Goal: Transaction & Acquisition: Purchase product/service

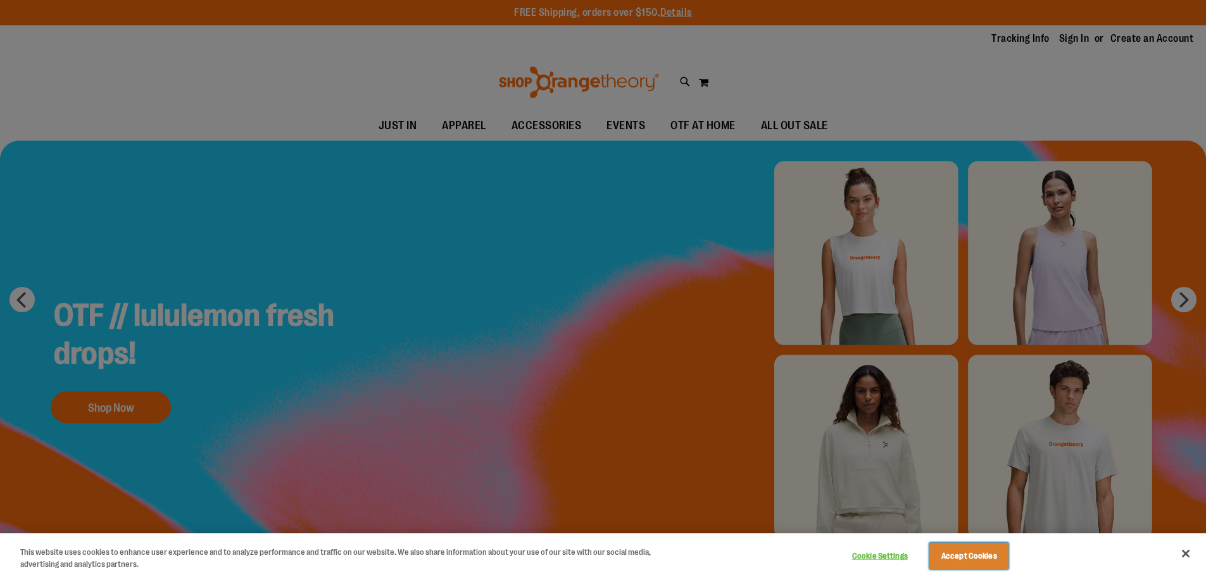
click at [1004, 561] on button "Accept Cookies" at bounding box center [969, 556] width 79 height 27
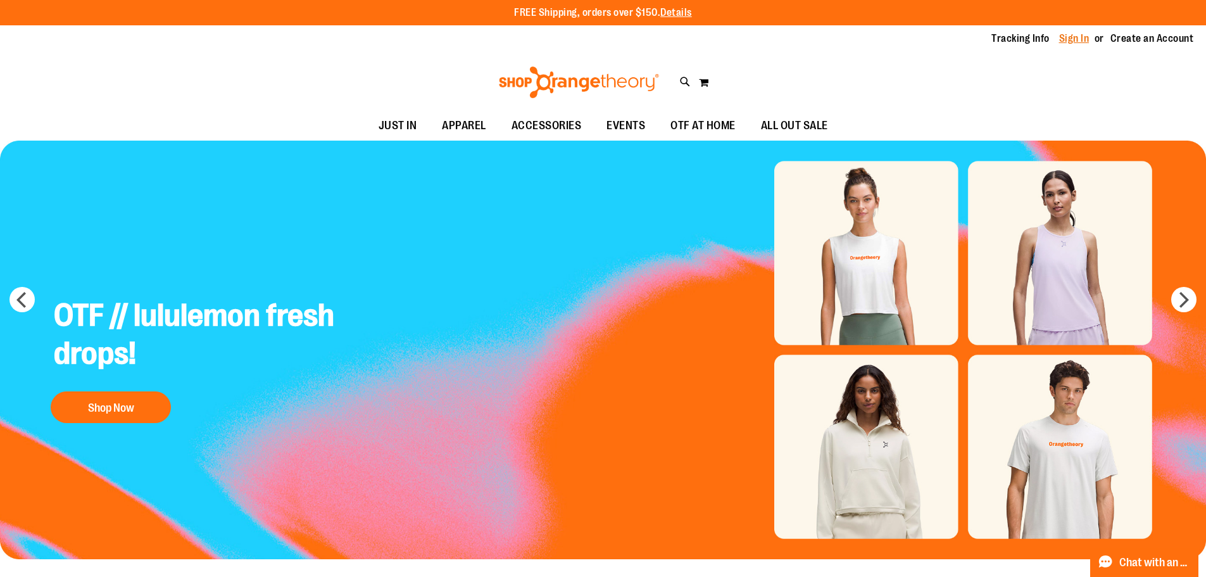
click at [1070, 36] on link "Sign In" at bounding box center [1074, 39] width 30 height 14
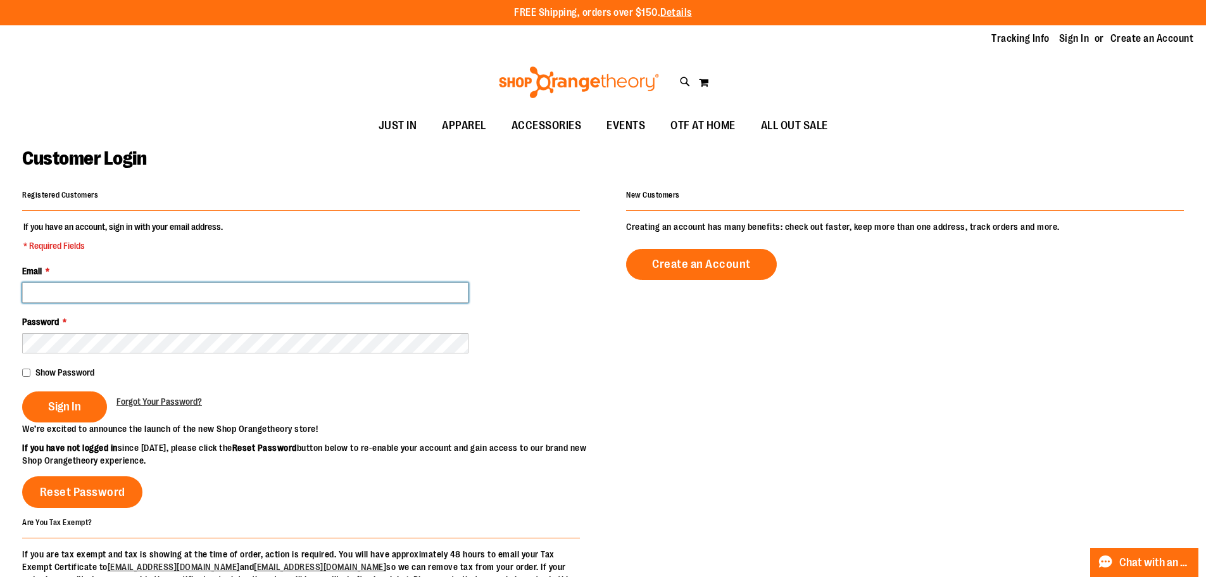
click at [70, 293] on input "Email *" at bounding box center [245, 292] width 446 height 20
type input "**********"
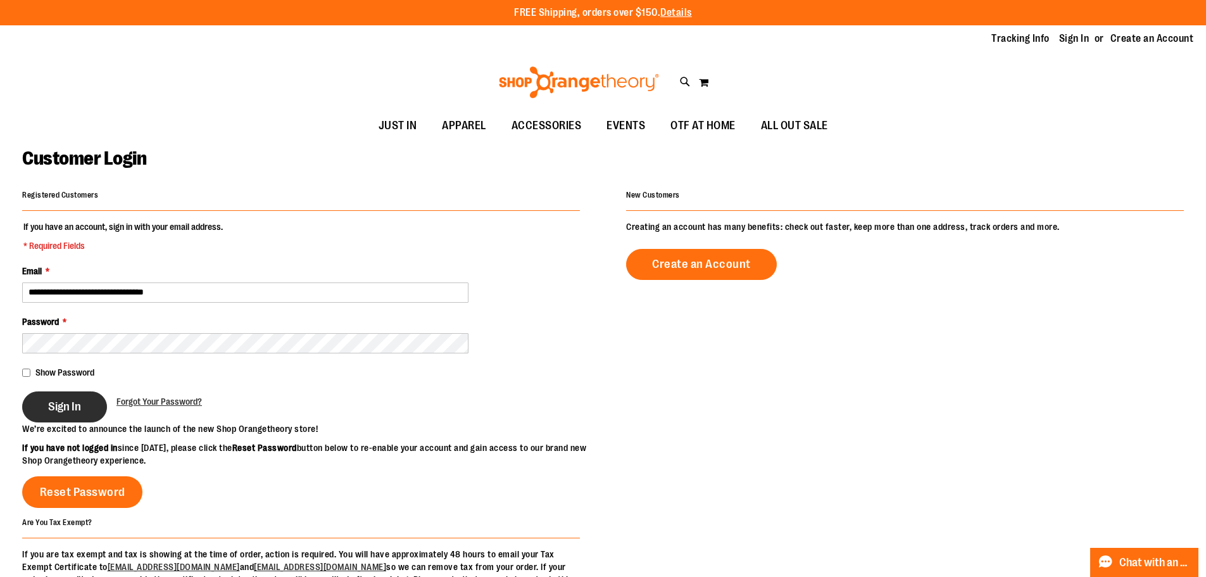
click at [98, 409] on button "Sign In" at bounding box center [64, 406] width 85 height 31
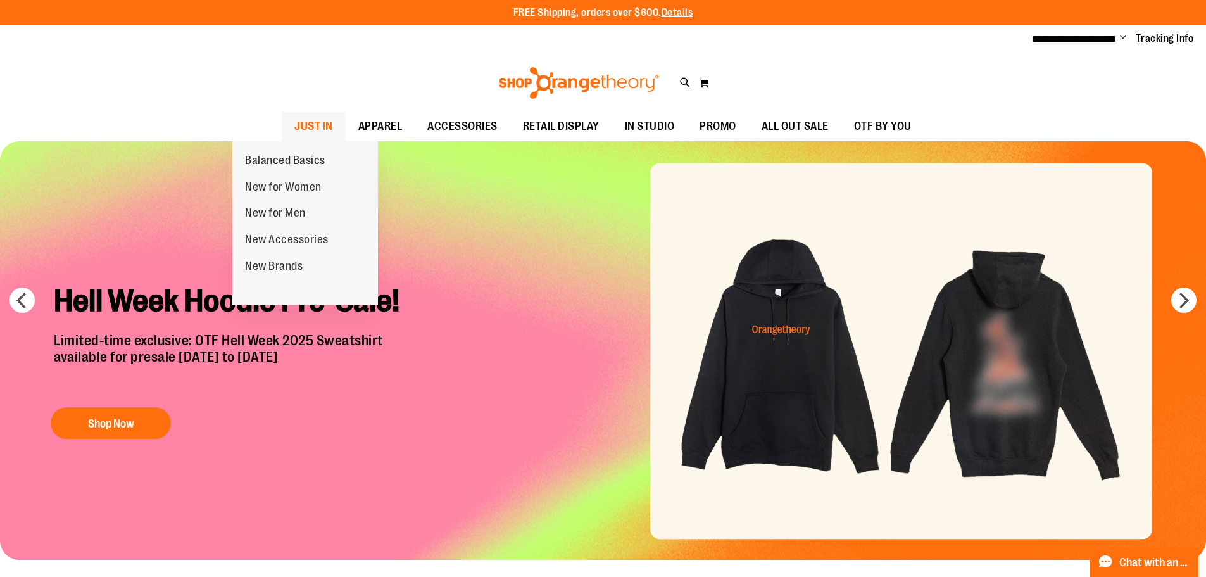
click at [294, 124] on span "JUST IN" at bounding box center [313, 126] width 39 height 28
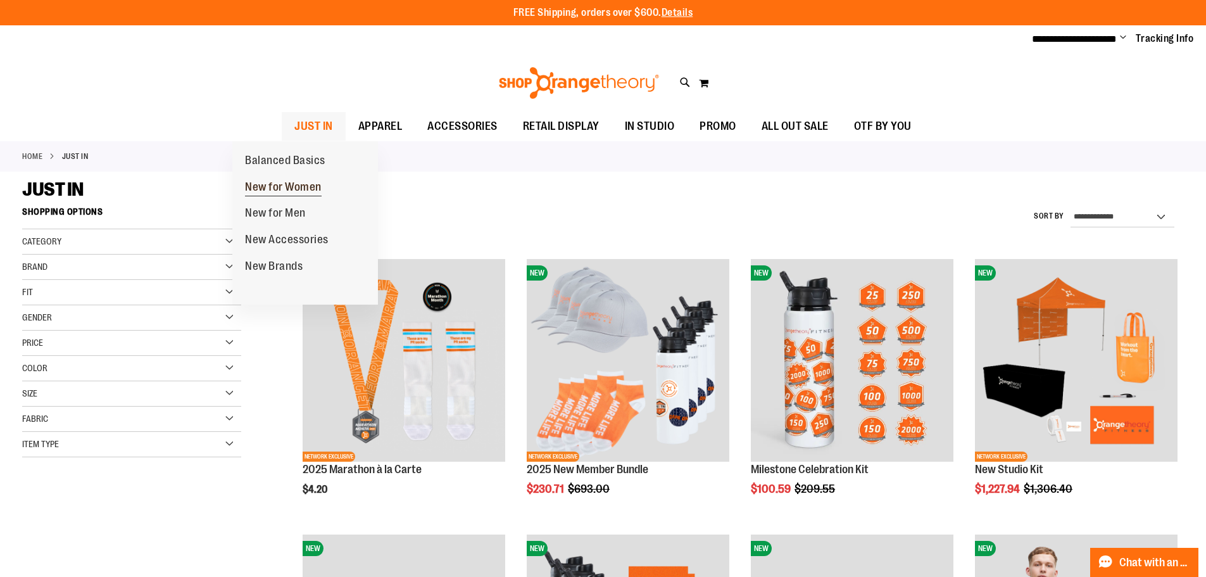
click at [294, 188] on span "New for Women" at bounding box center [283, 188] width 77 height 16
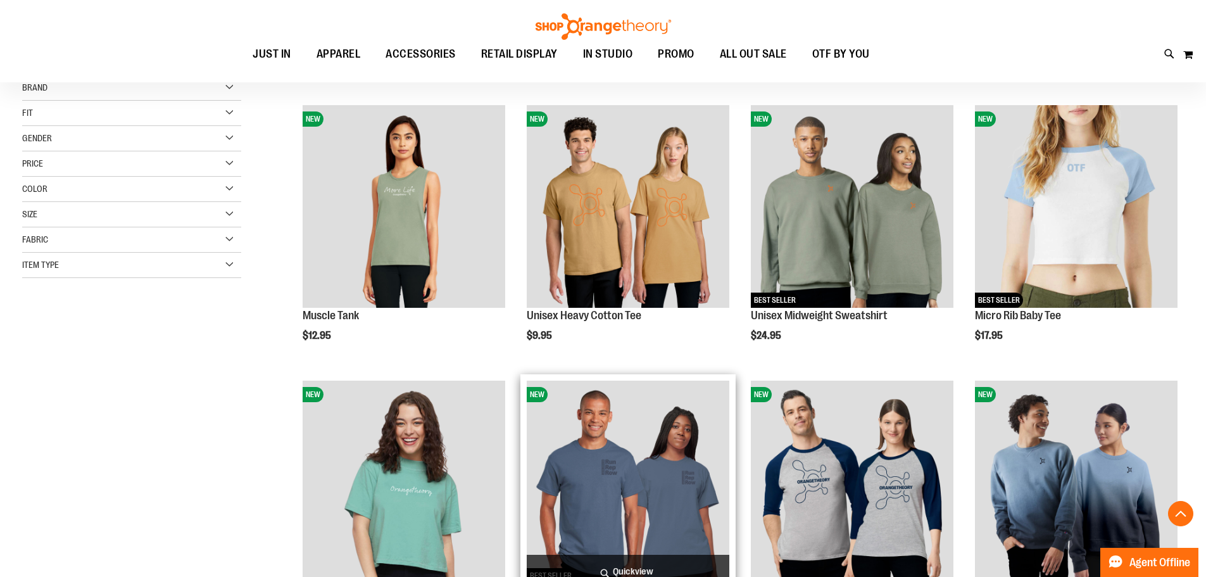
scroll to position [316, 0]
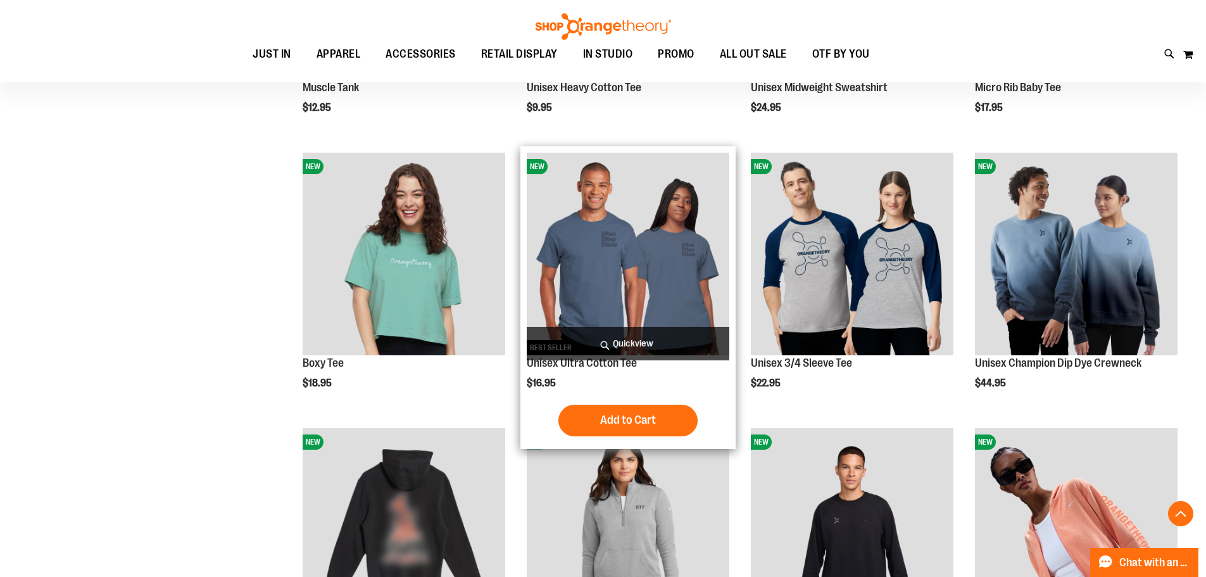
scroll to position [379, 0]
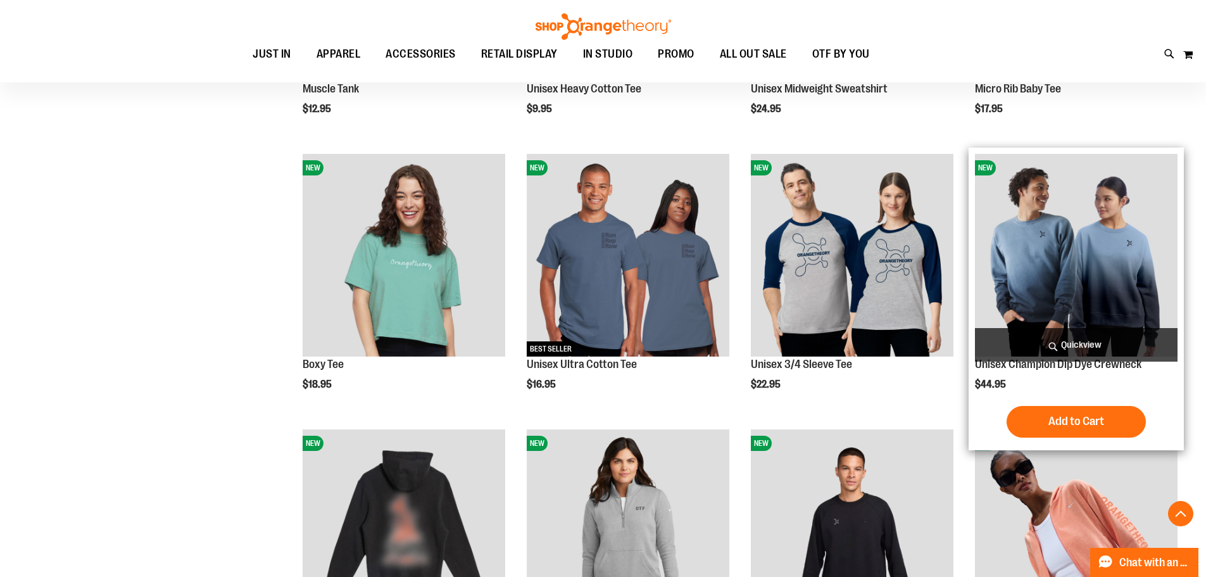
click at [1063, 265] on img "product" at bounding box center [1076, 255] width 203 height 203
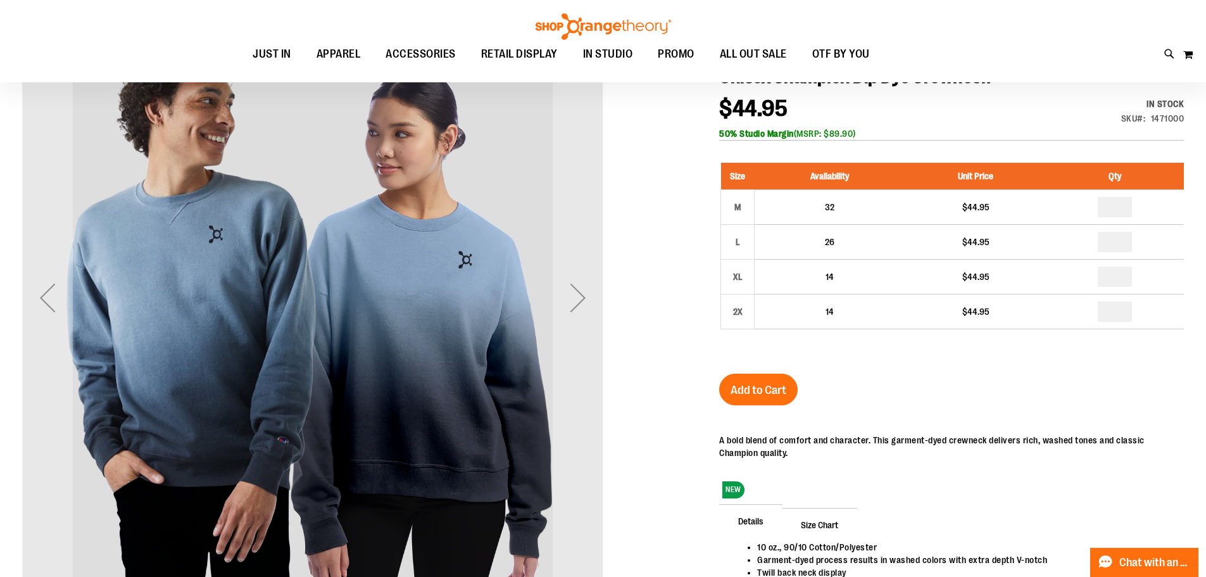
scroll to position [189, 0]
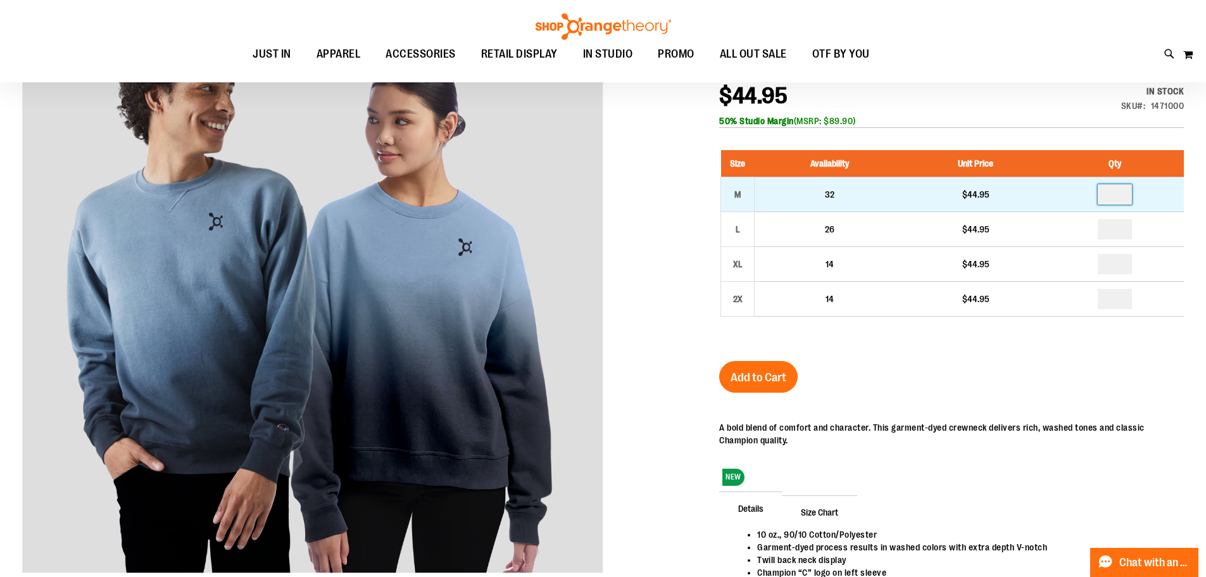
click at [1120, 196] on input "number" at bounding box center [1115, 194] width 34 height 20
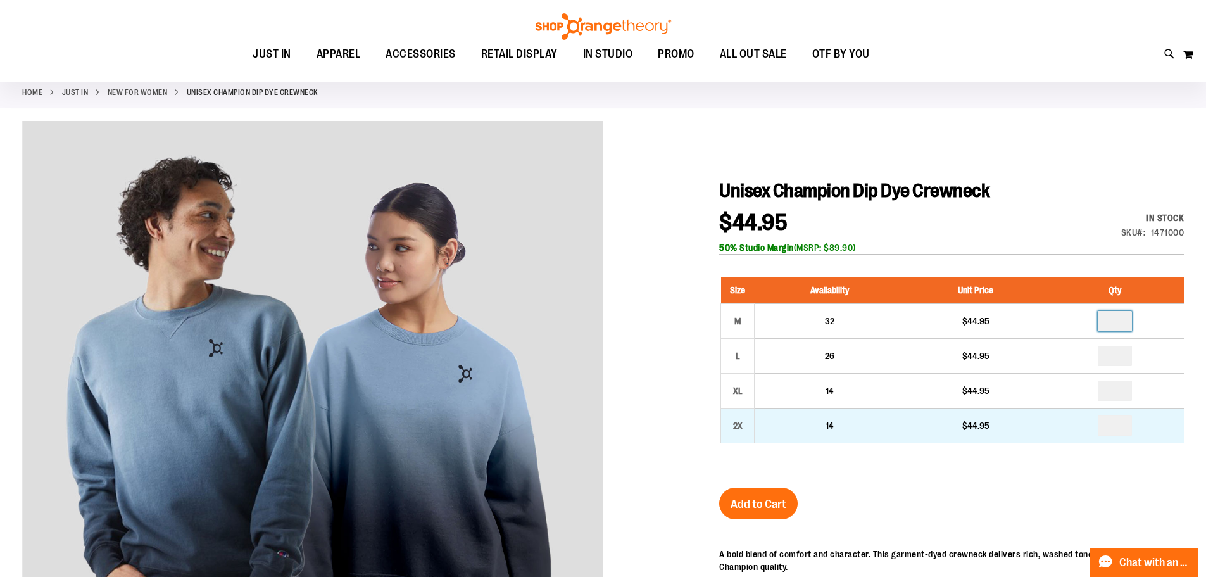
scroll to position [126, 0]
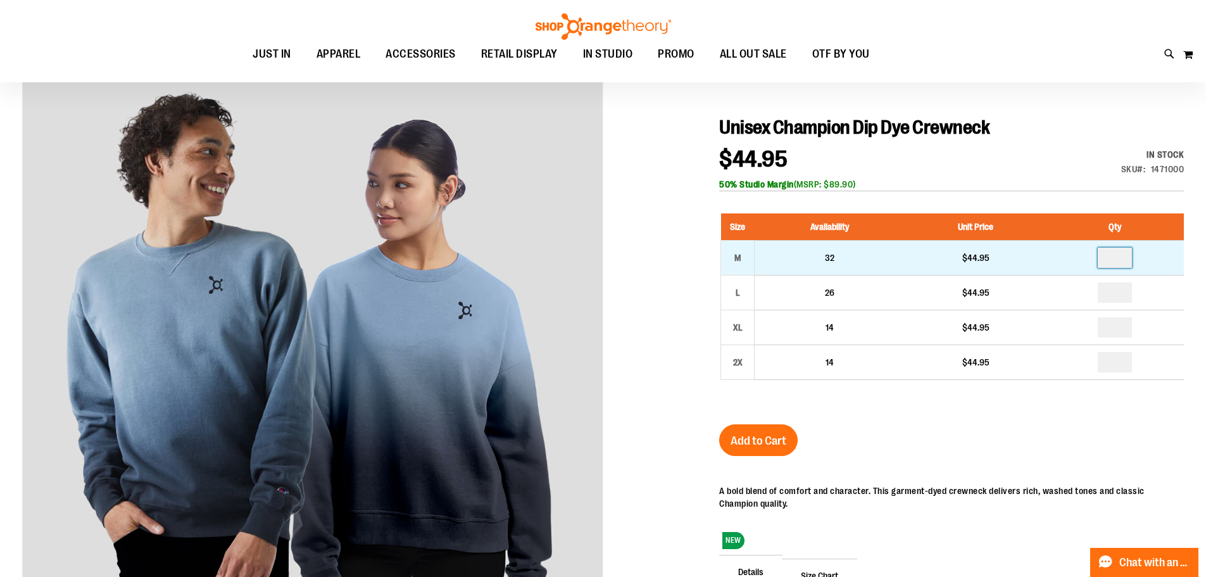
type input "*"
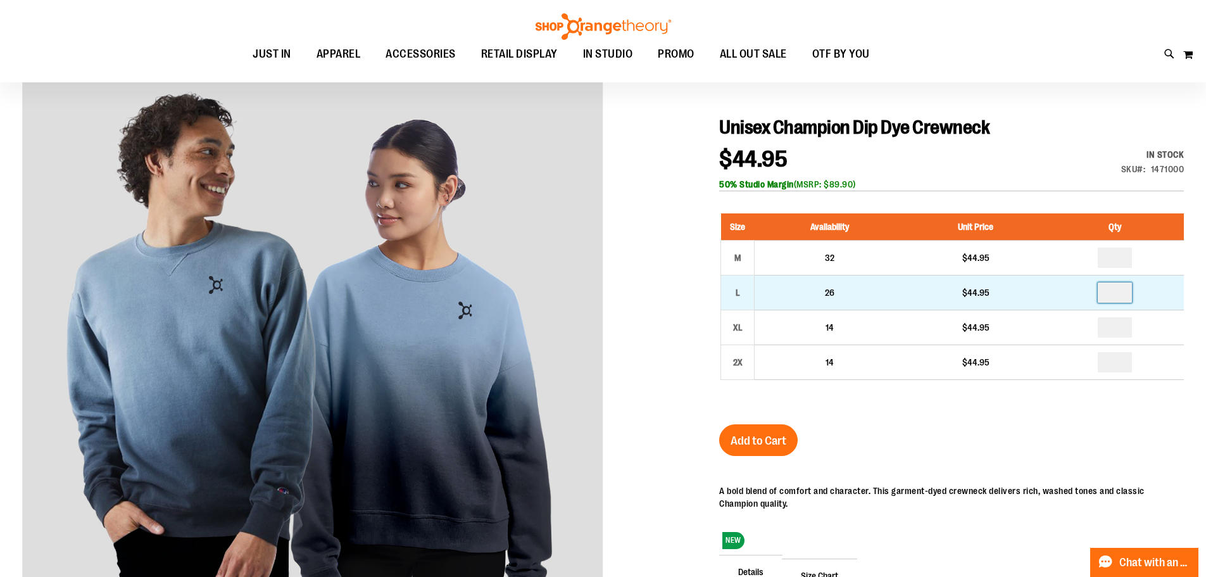
click at [1126, 296] on input "number" at bounding box center [1115, 292] width 34 height 20
type input "*"
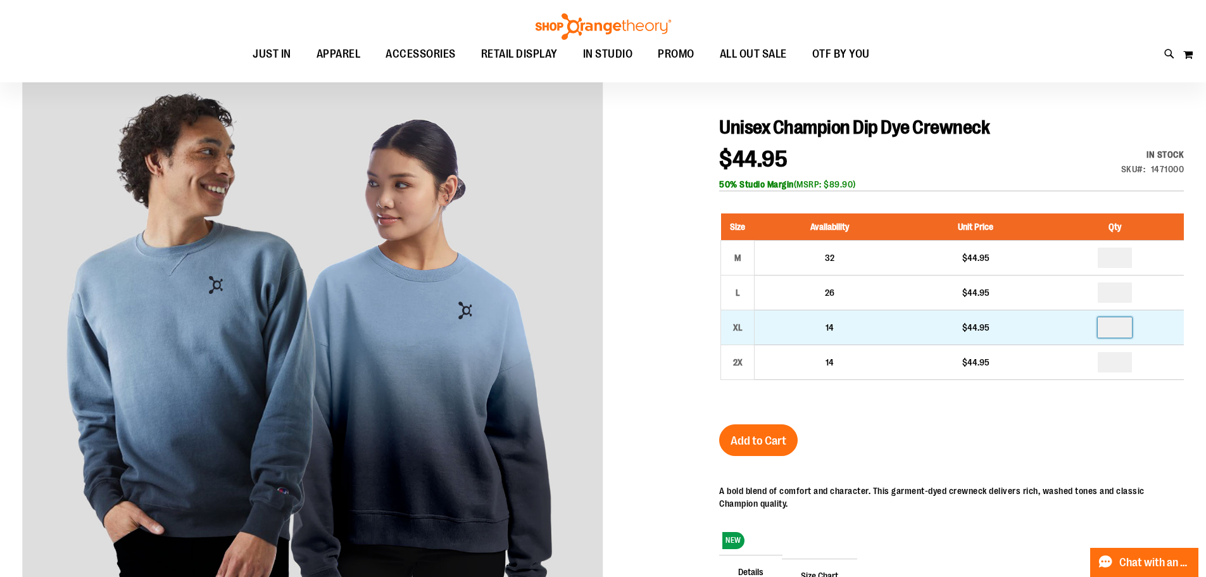
click at [1120, 332] on input "number" at bounding box center [1115, 327] width 34 height 20
type input "*"
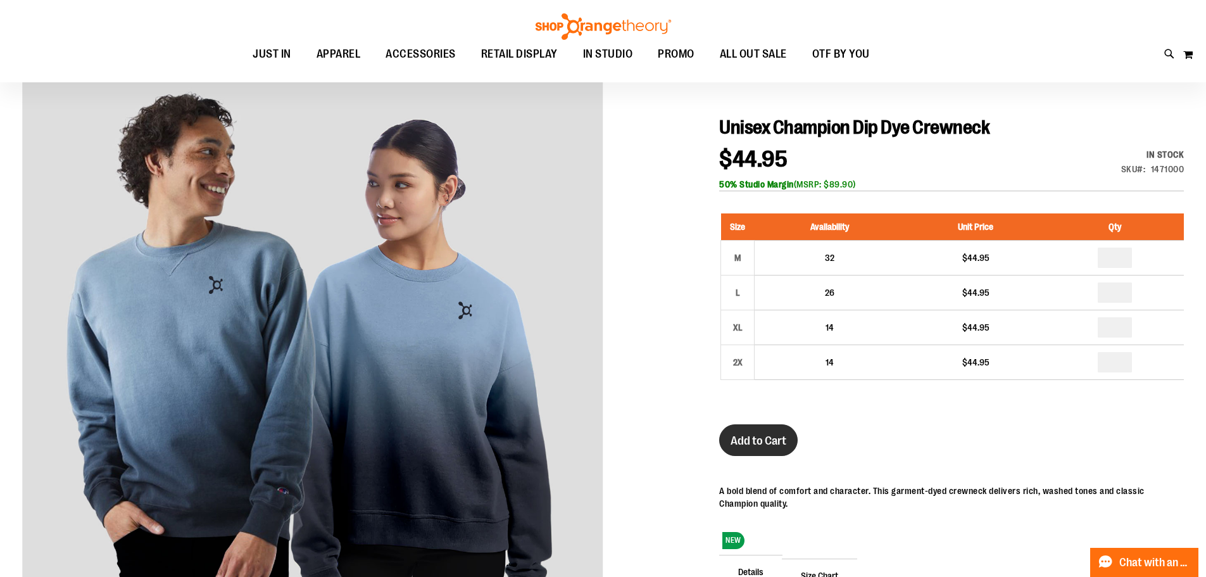
click at [760, 440] on span "Add to Cart" at bounding box center [759, 441] width 56 height 14
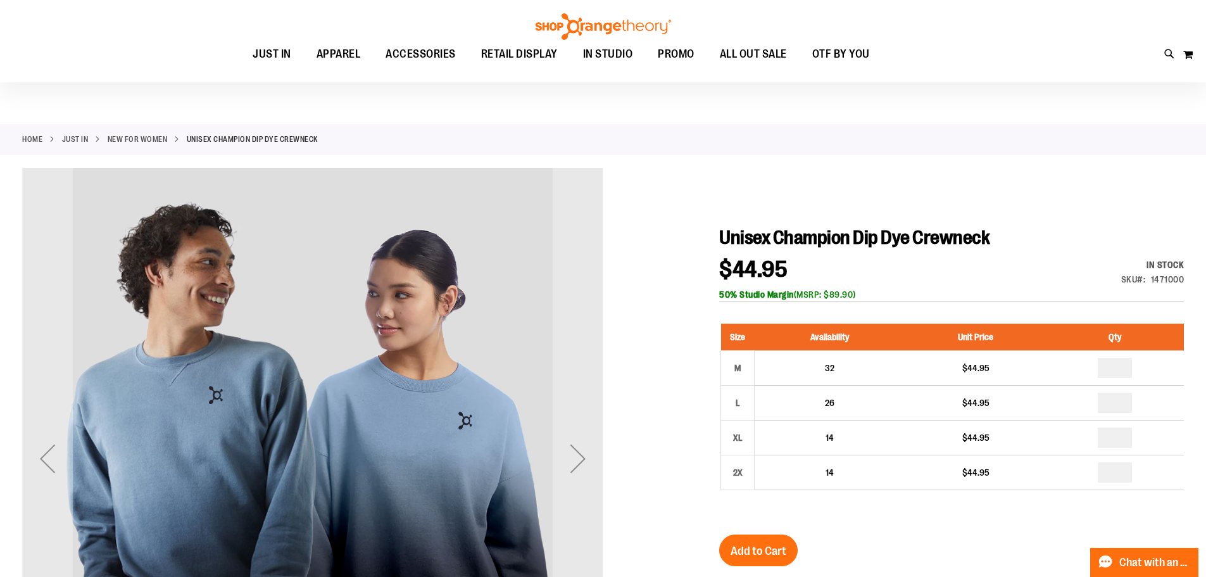
scroll to position [0, 0]
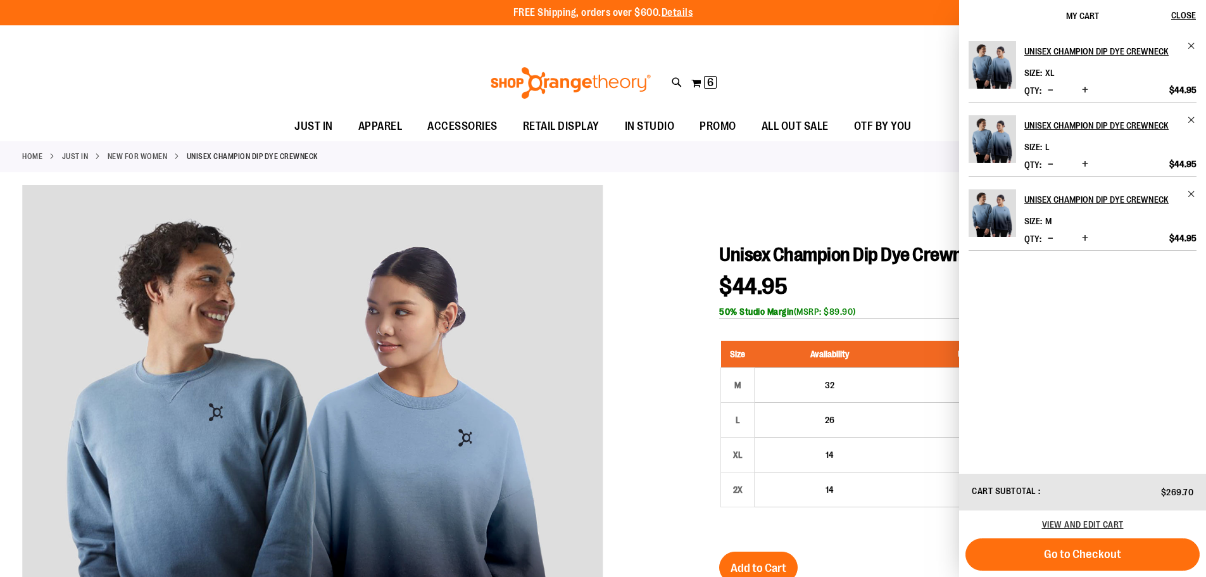
click at [165, 156] on link "New for Women" at bounding box center [138, 156] width 60 height 11
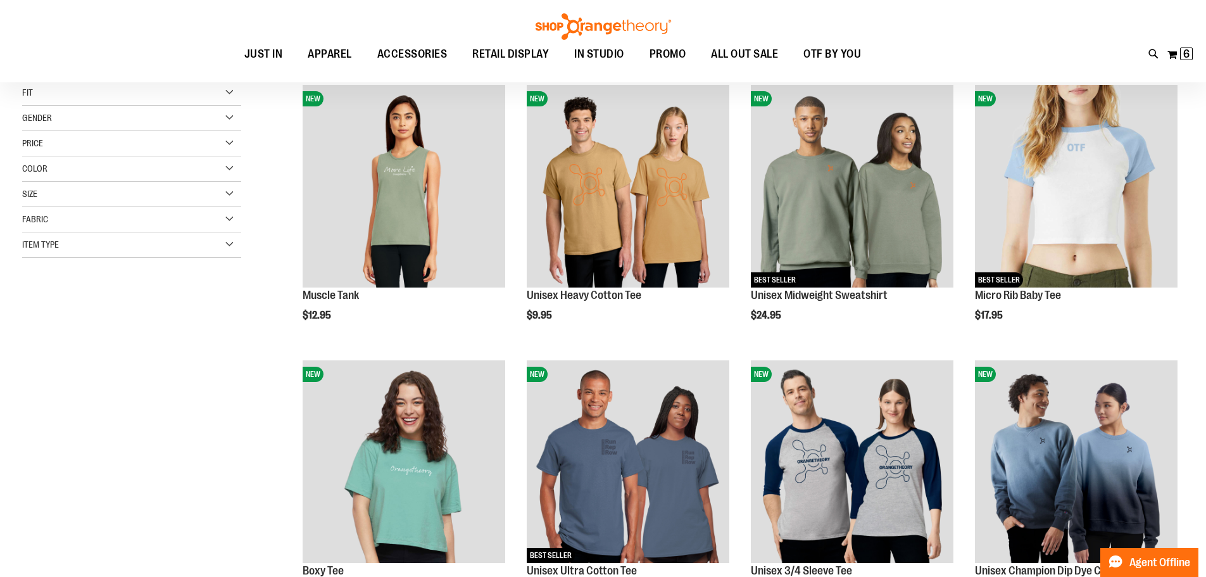
scroll to position [189, 0]
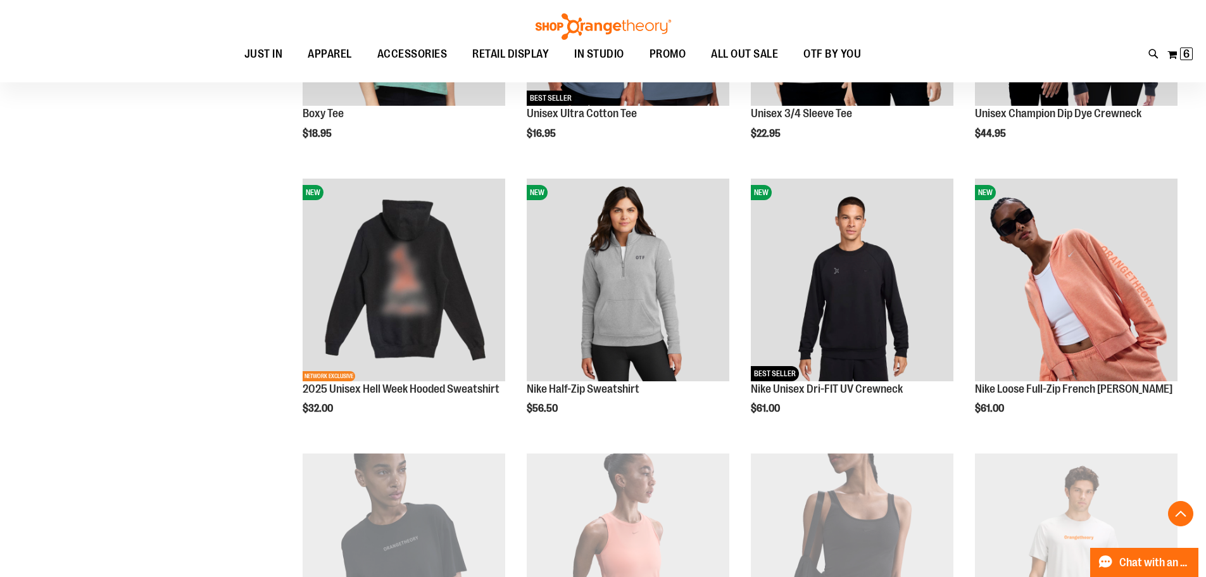
scroll to position [633, 0]
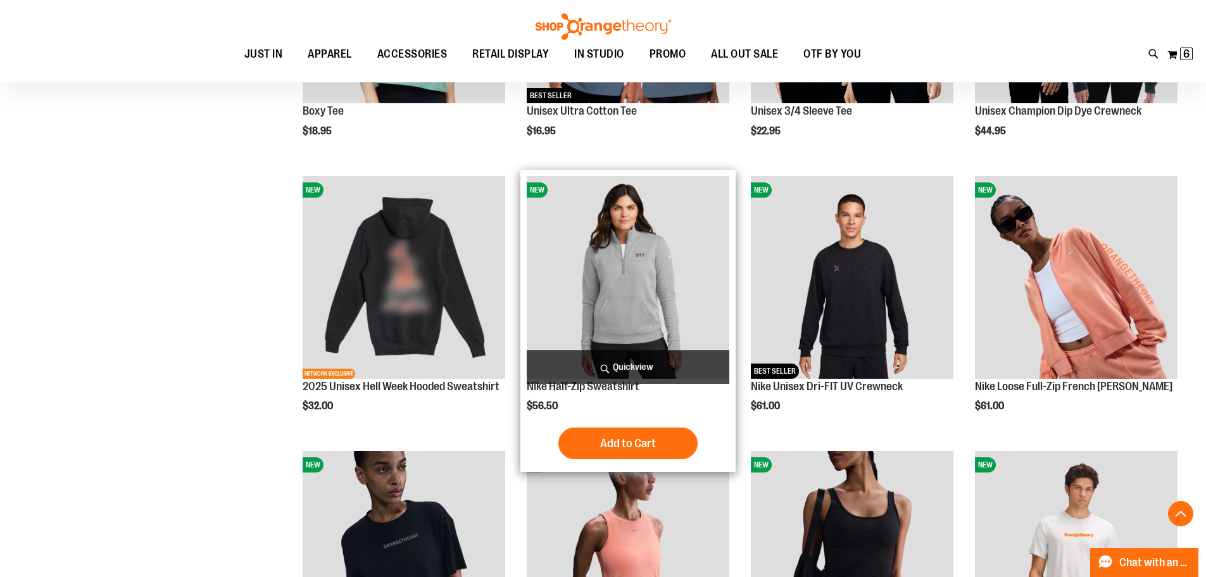
click at [629, 289] on img "product" at bounding box center [628, 277] width 203 height 203
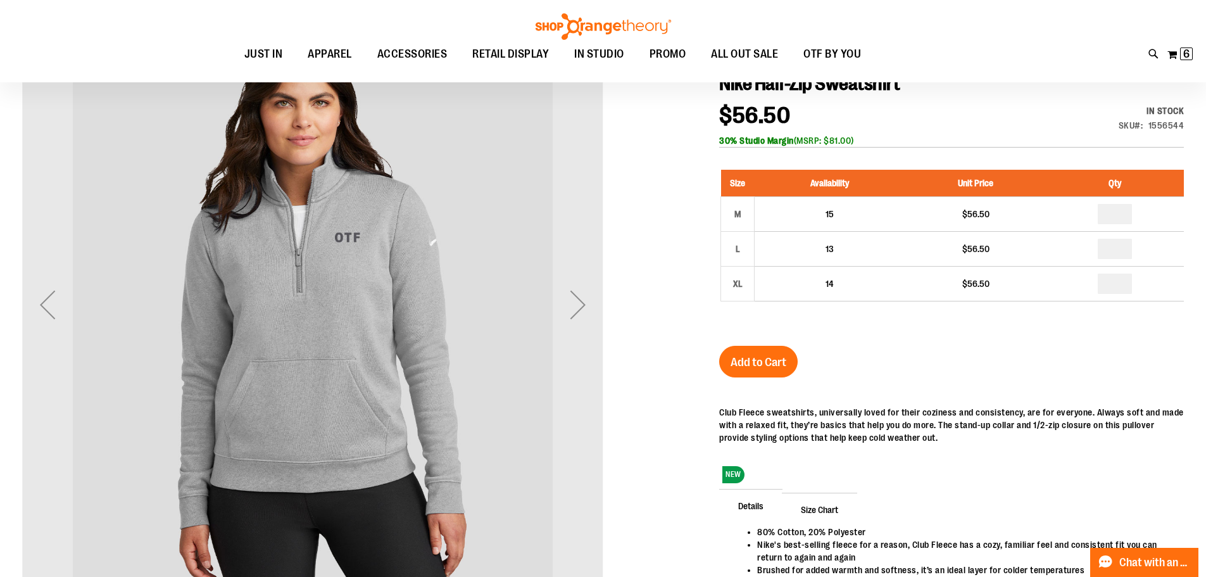
scroll to position [189, 0]
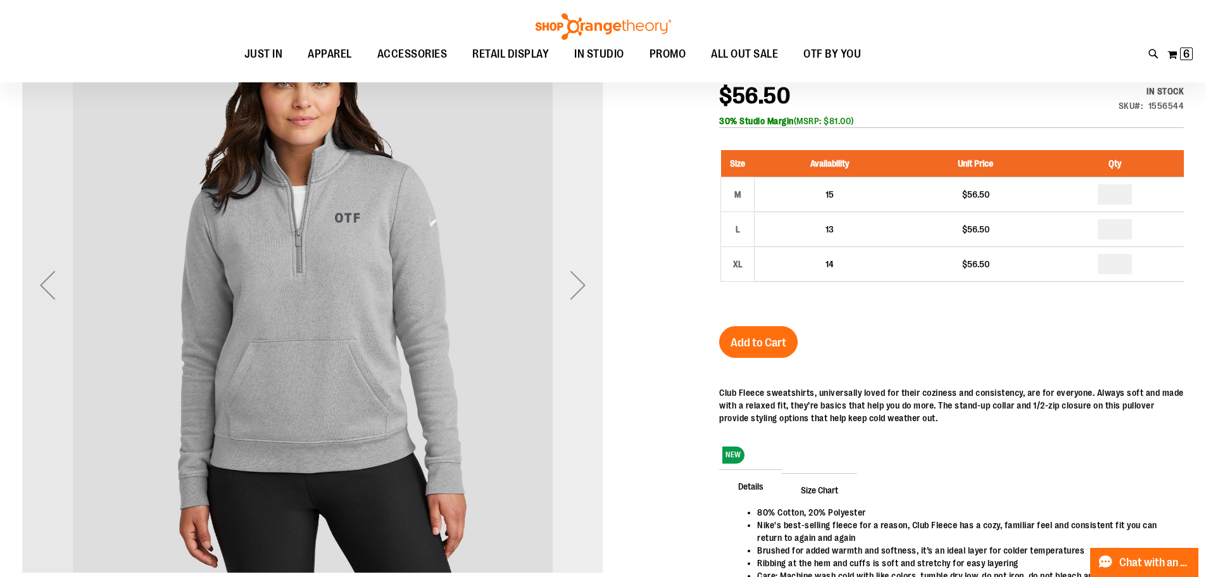
click at [572, 296] on div "Next" at bounding box center [578, 285] width 51 height 51
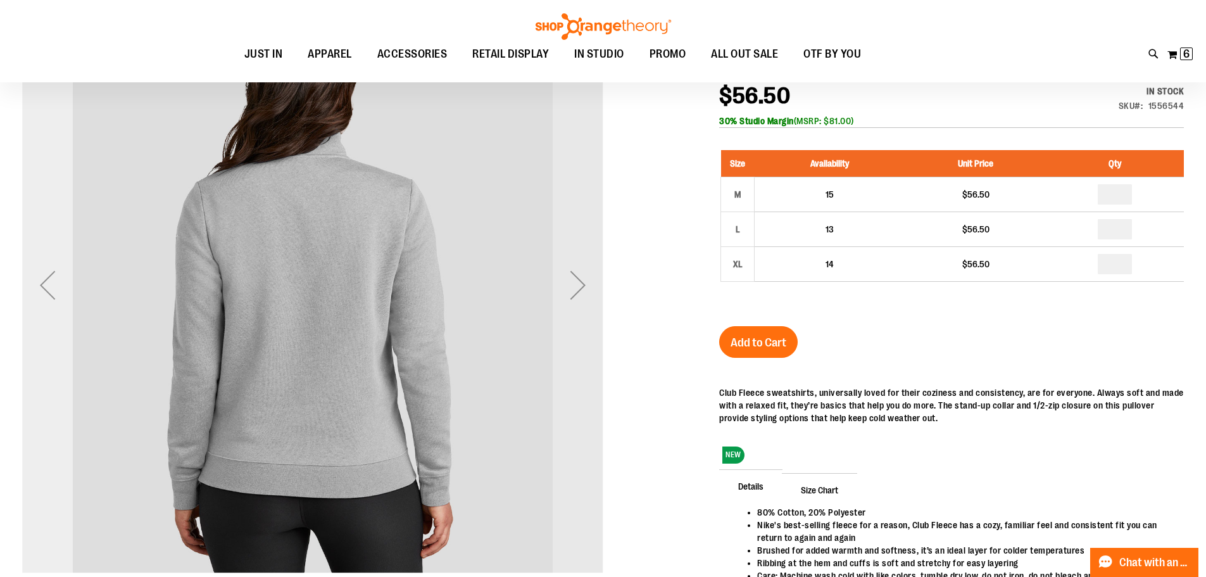
click at [43, 287] on div "Previous" at bounding box center [47, 285] width 51 height 51
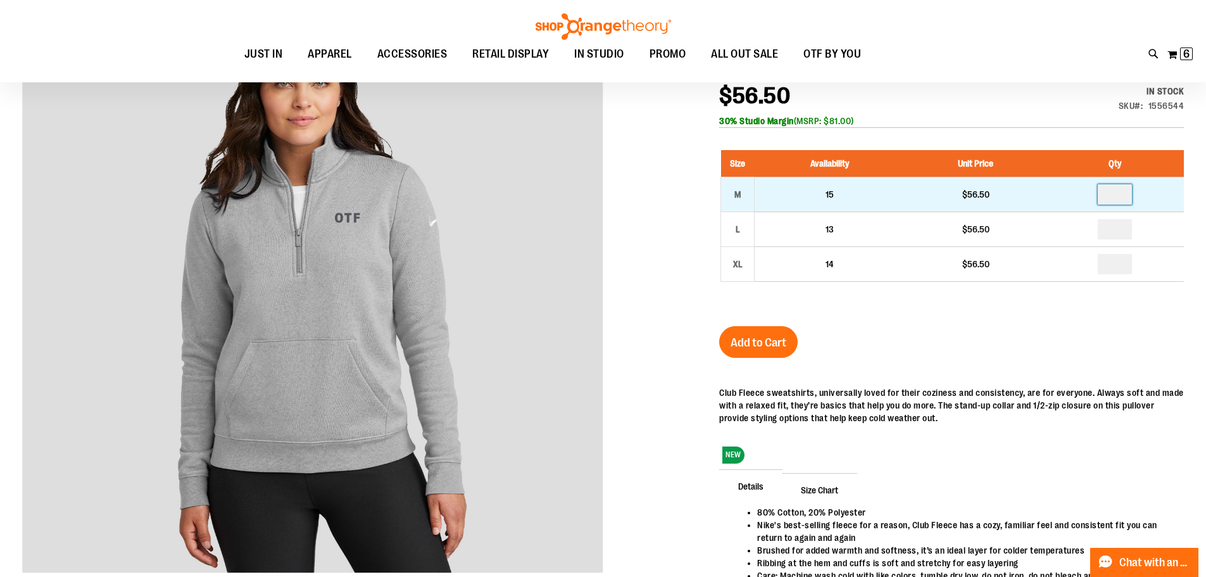
click at [1124, 192] on input "number" at bounding box center [1115, 194] width 34 height 20
type input "*"
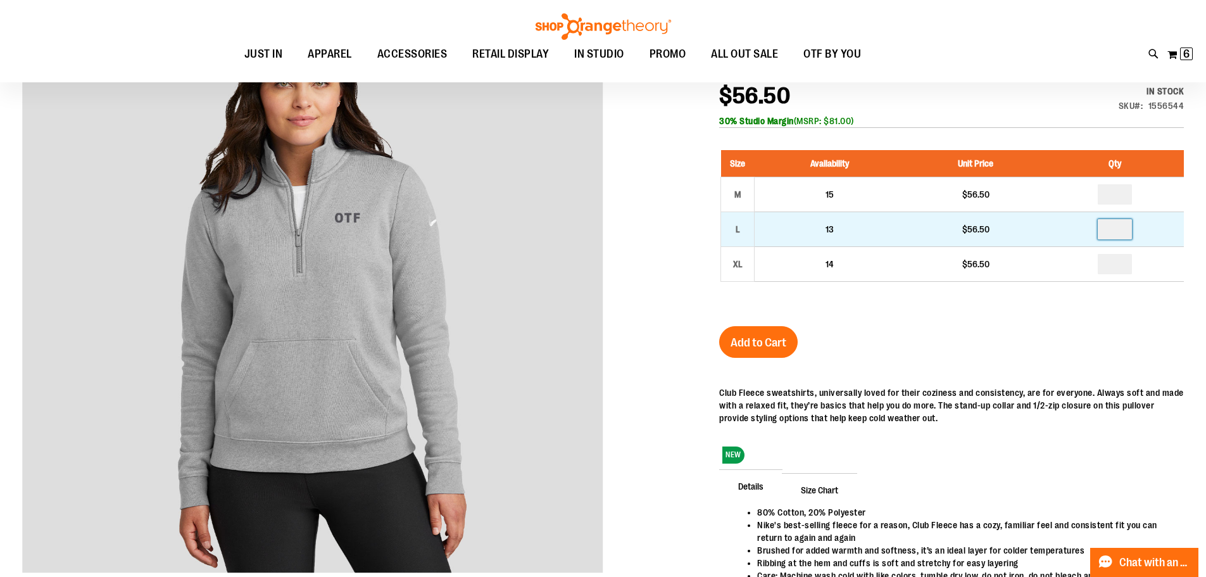
click at [1123, 236] on input "number" at bounding box center [1115, 229] width 34 height 20
type input "*"
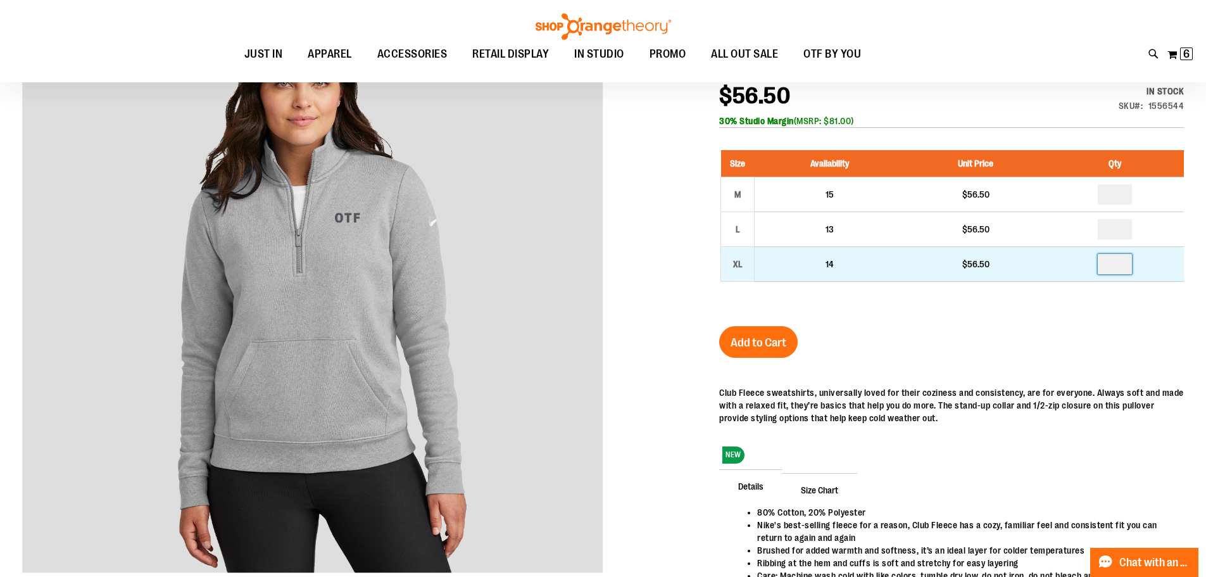
click at [1120, 267] on input "number" at bounding box center [1115, 264] width 34 height 20
type input "*"
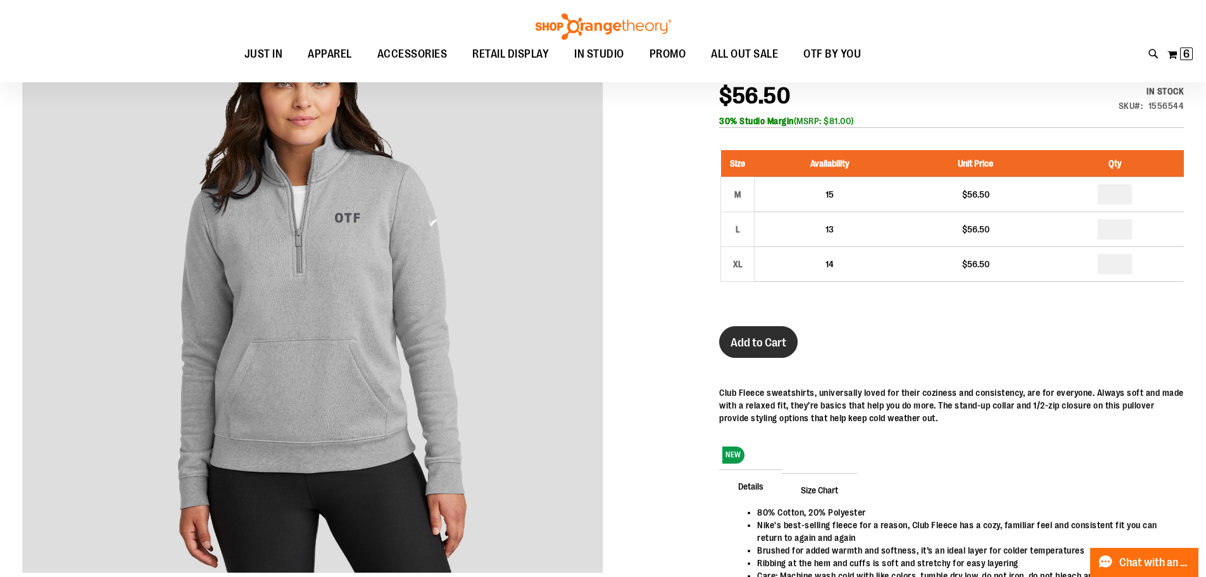
click at [774, 344] on span "Add to Cart" at bounding box center [759, 343] width 56 height 14
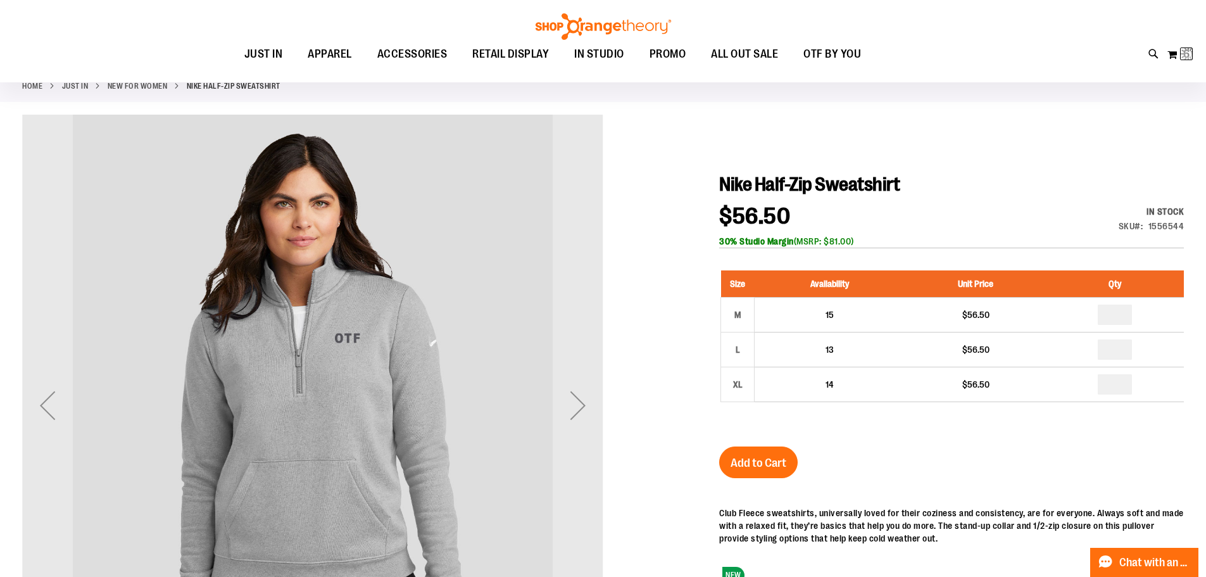
scroll to position [0, 0]
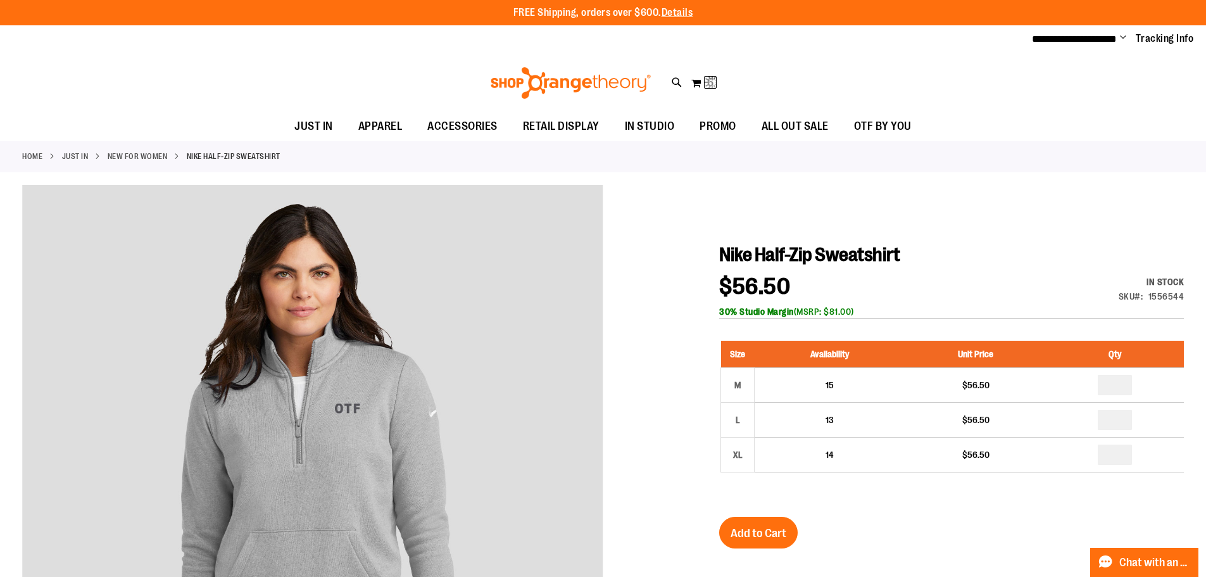
click at [160, 158] on link "New for Women" at bounding box center [138, 156] width 60 height 11
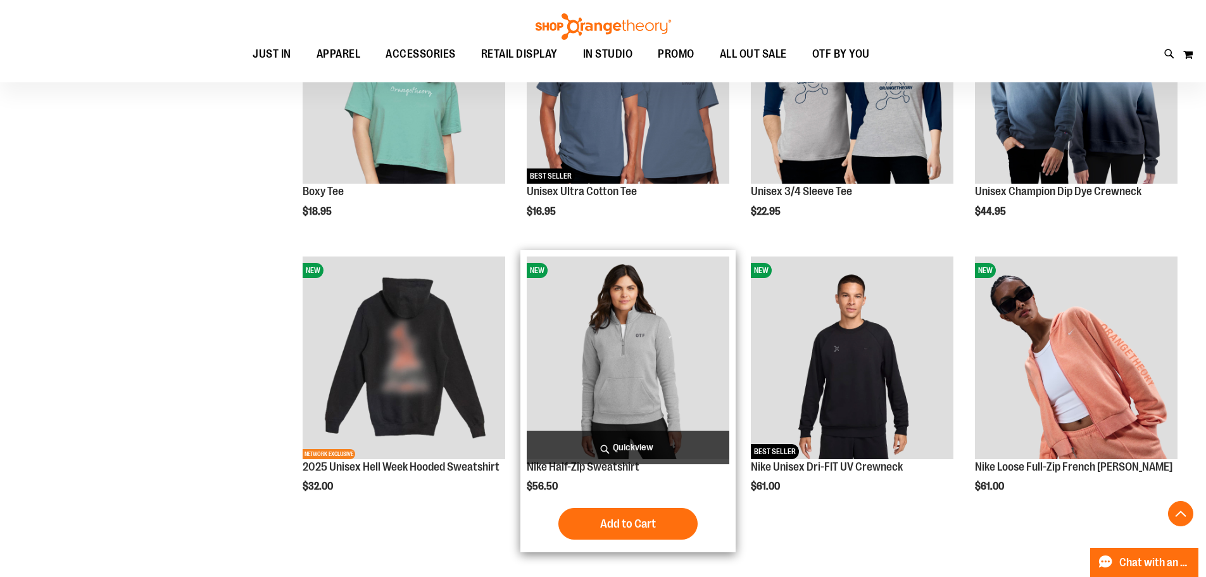
scroll to position [569, 0]
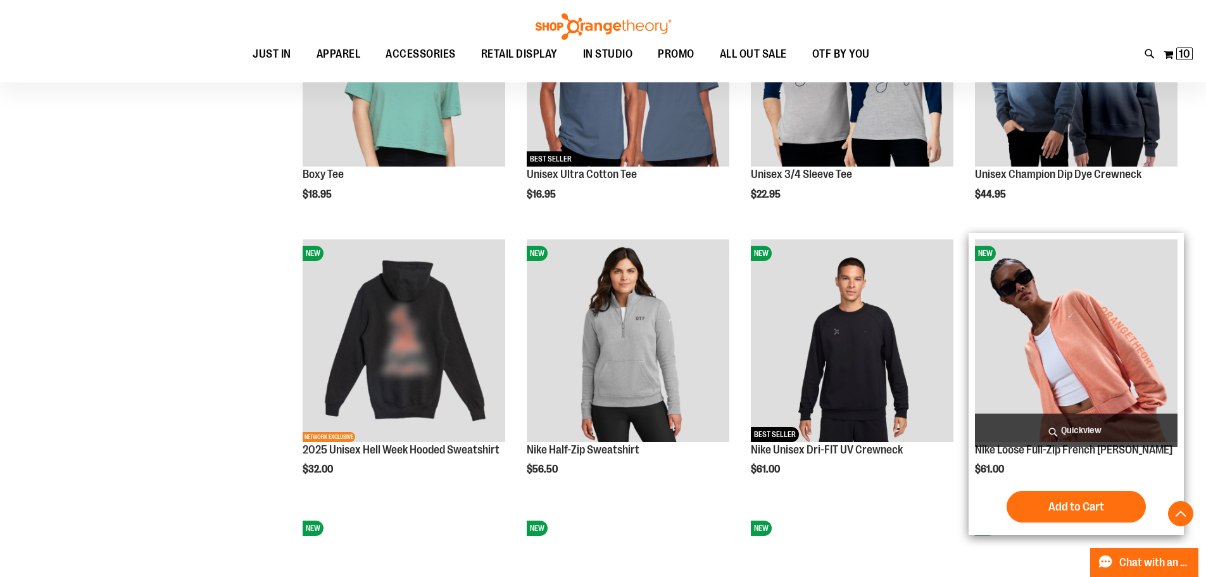
click at [1082, 379] on img "product" at bounding box center [1076, 340] width 203 height 203
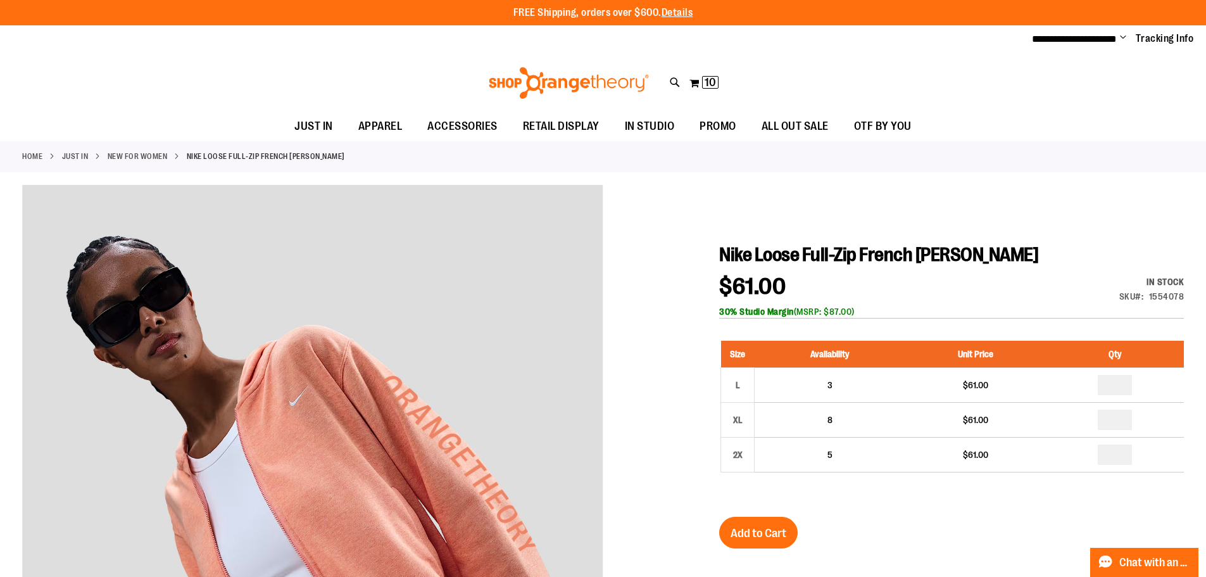
click at [144, 153] on link "New for Women" at bounding box center [138, 156] width 60 height 11
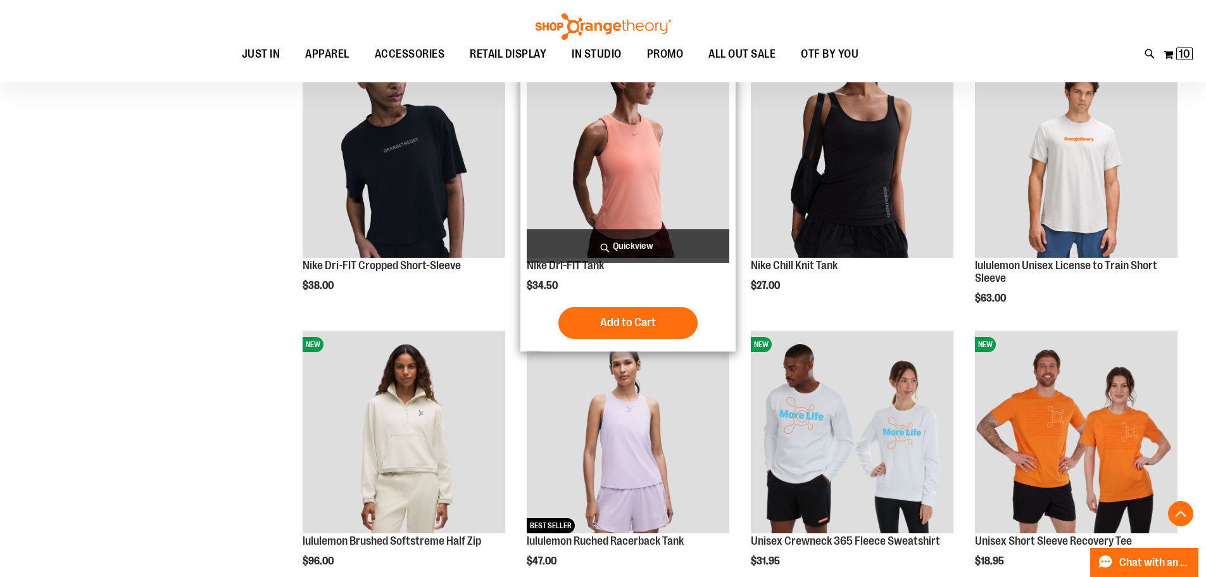
scroll to position [936, 0]
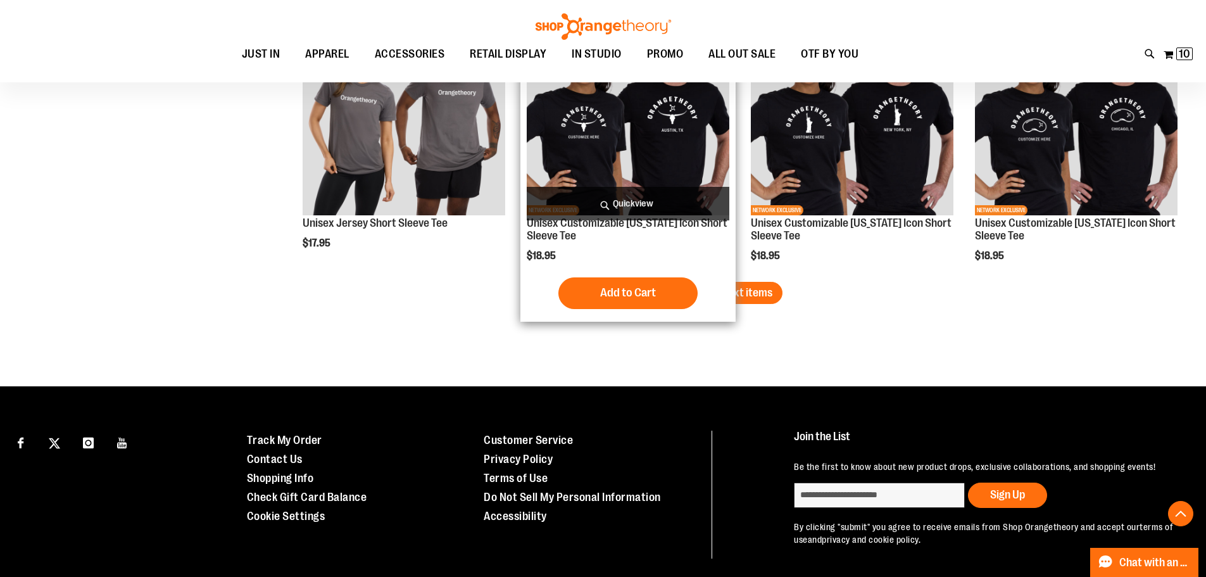
scroll to position [2365, 0]
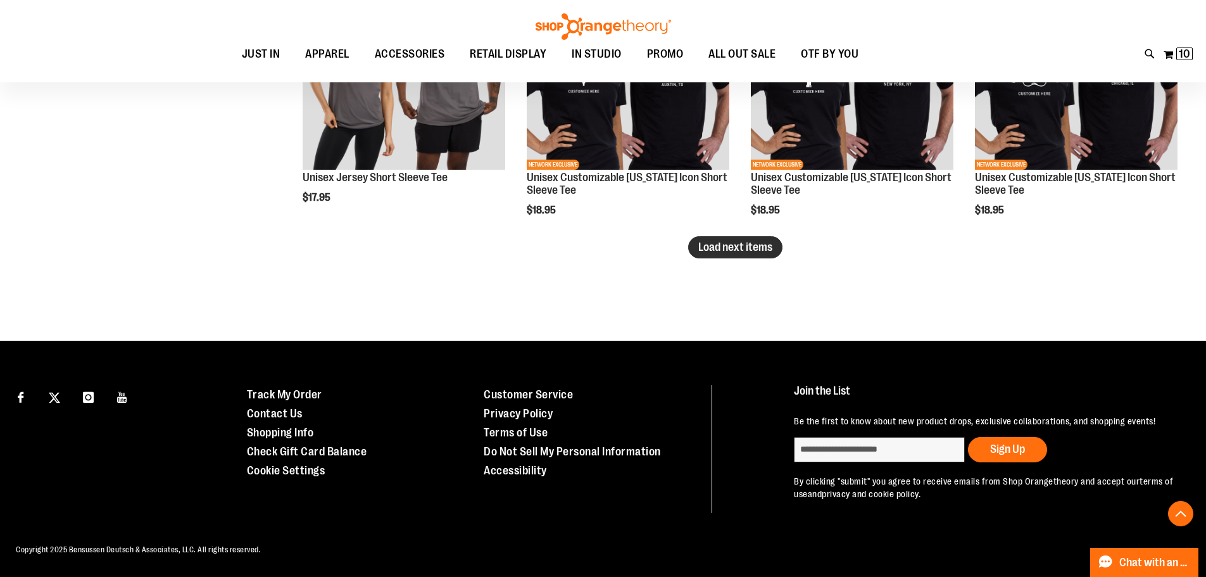
click at [715, 241] on span "Load next items" at bounding box center [735, 247] width 74 height 13
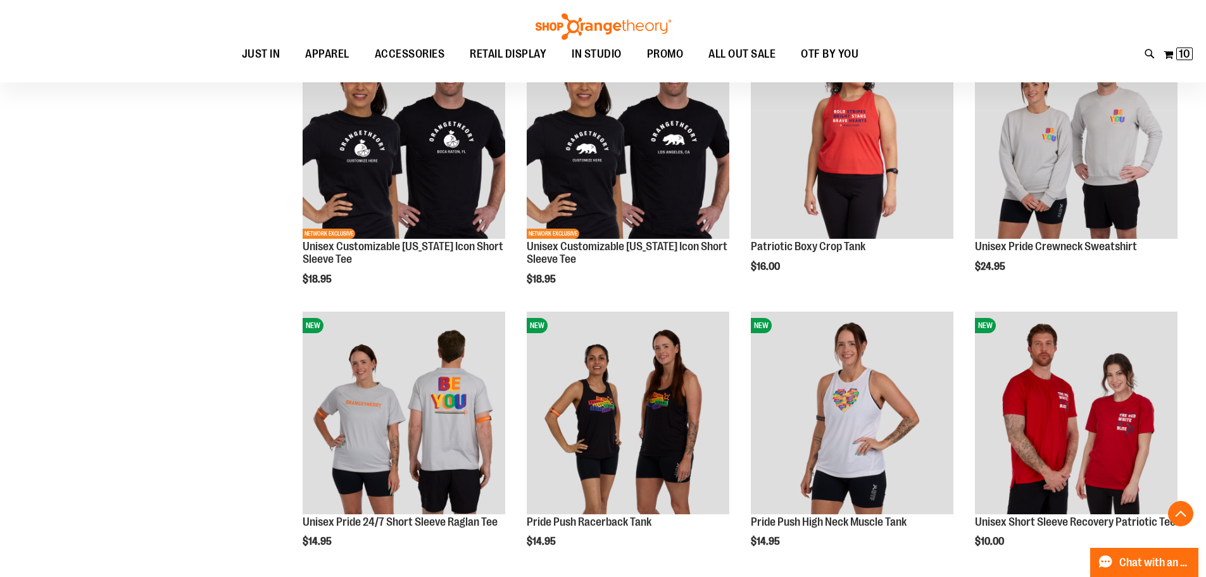
scroll to position [2555, 0]
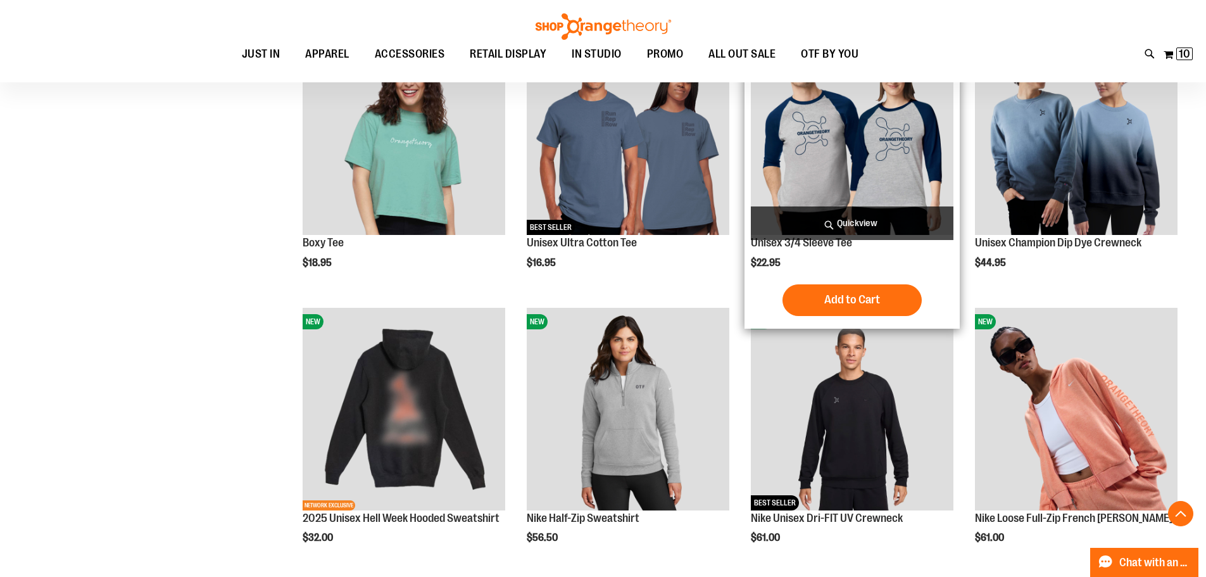
scroll to position [379, 0]
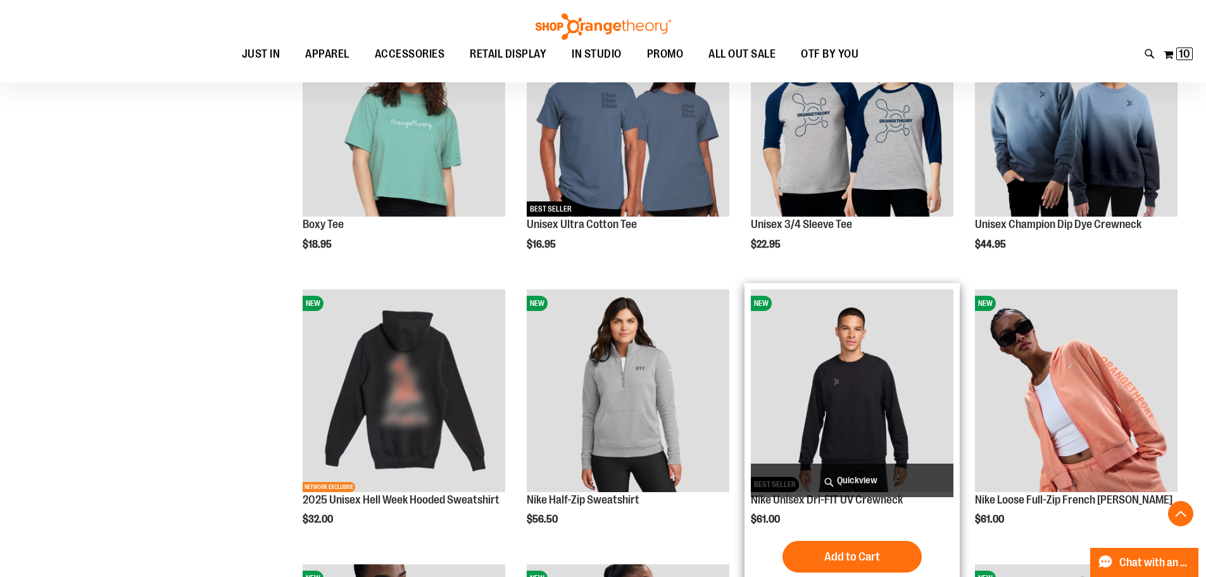
click at [837, 353] on img "product" at bounding box center [852, 390] width 203 height 203
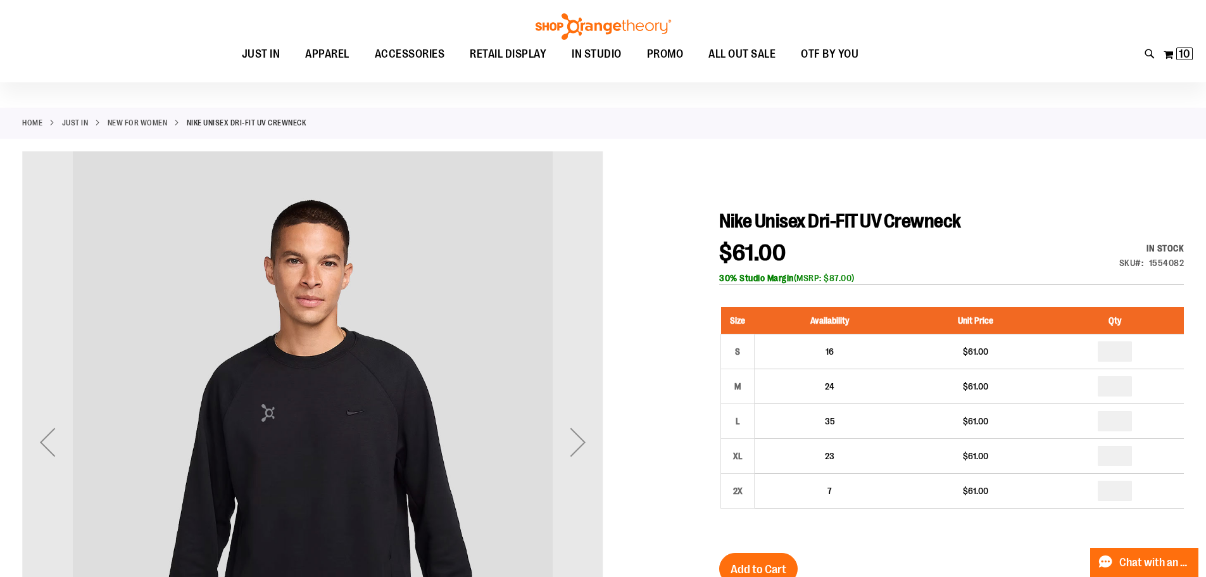
scroll to position [126, 0]
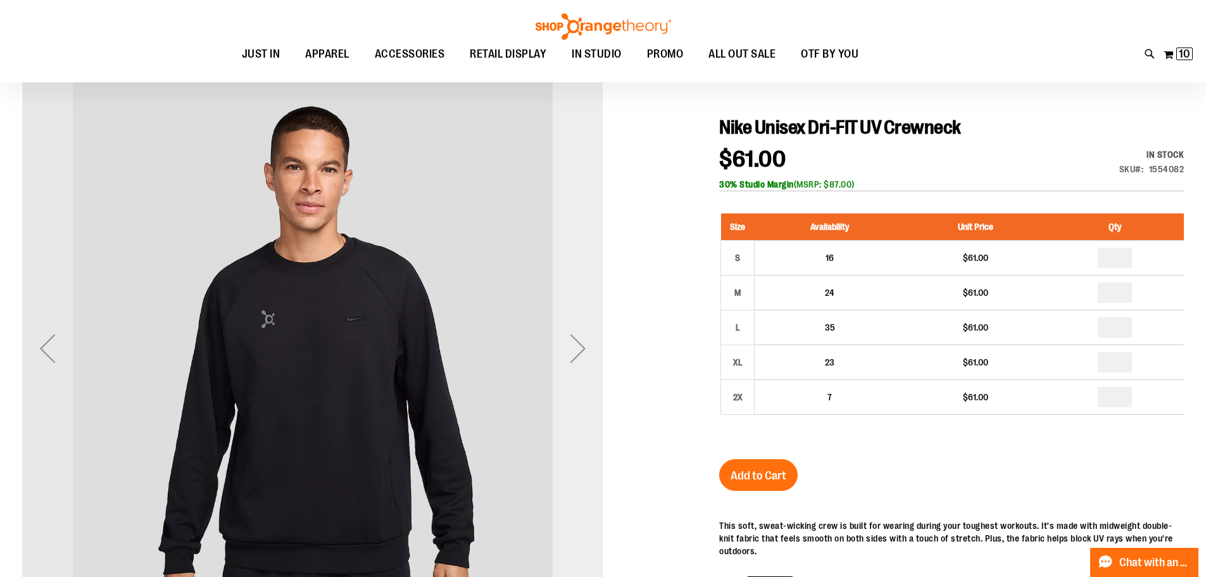
click at [573, 359] on div "Next" at bounding box center [578, 348] width 51 height 51
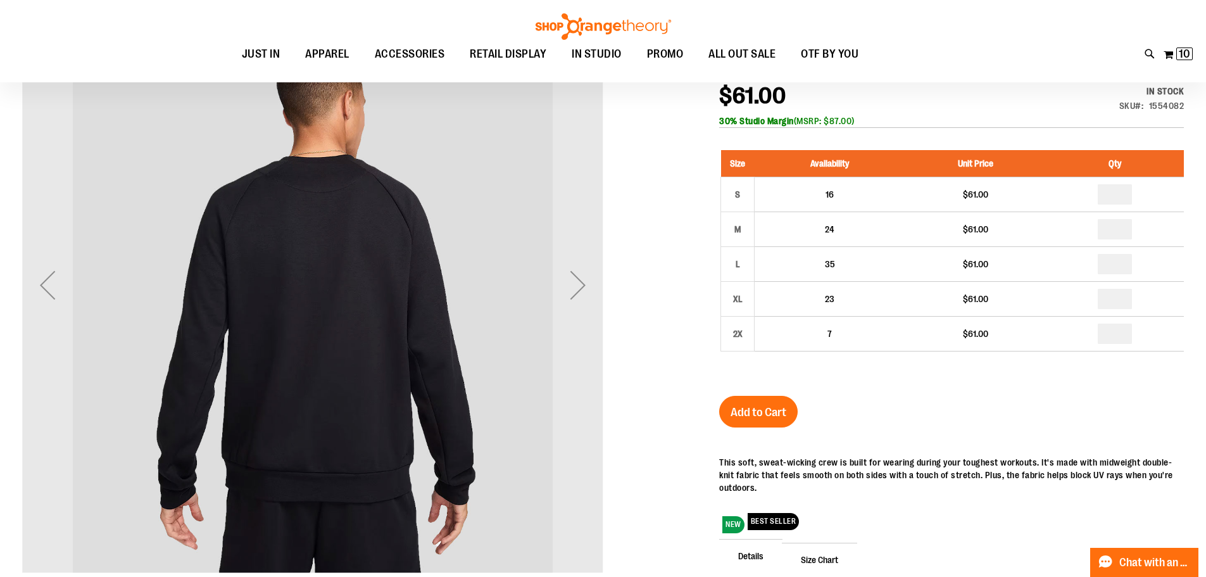
scroll to position [0, 0]
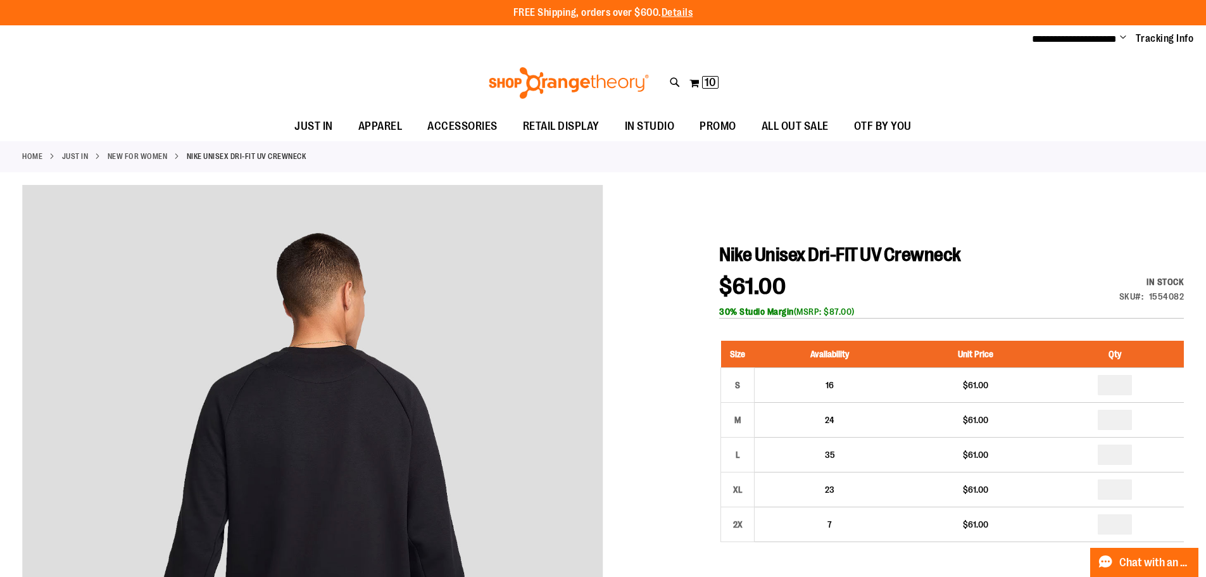
click at [136, 157] on link "New for Women" at bounding box center [138, 156] width 60 height 11
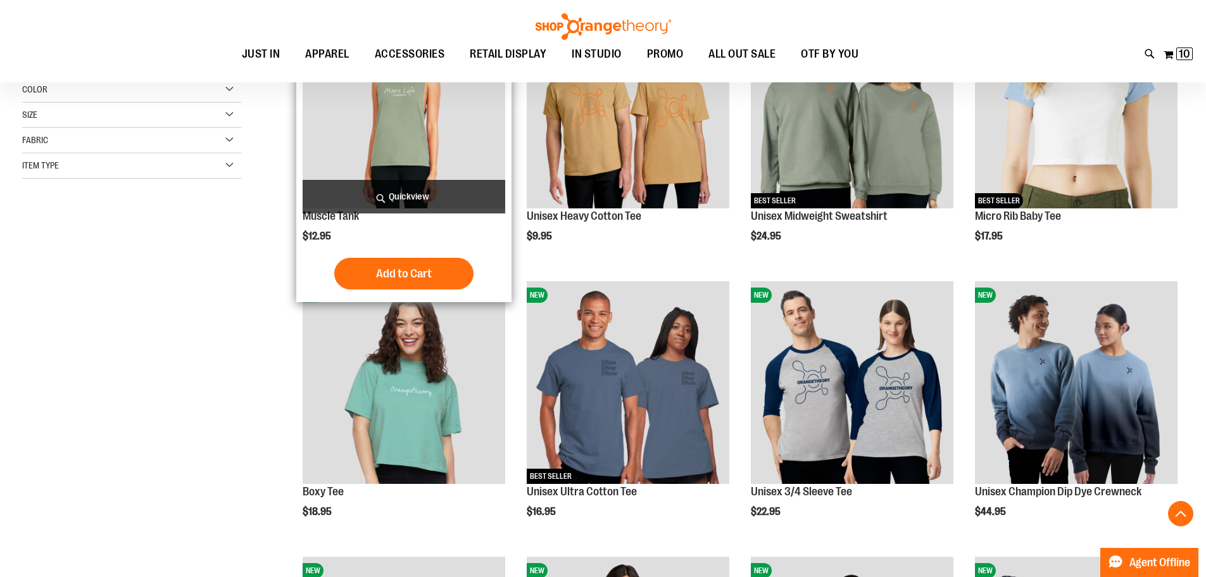
scroll to position [253, 0]
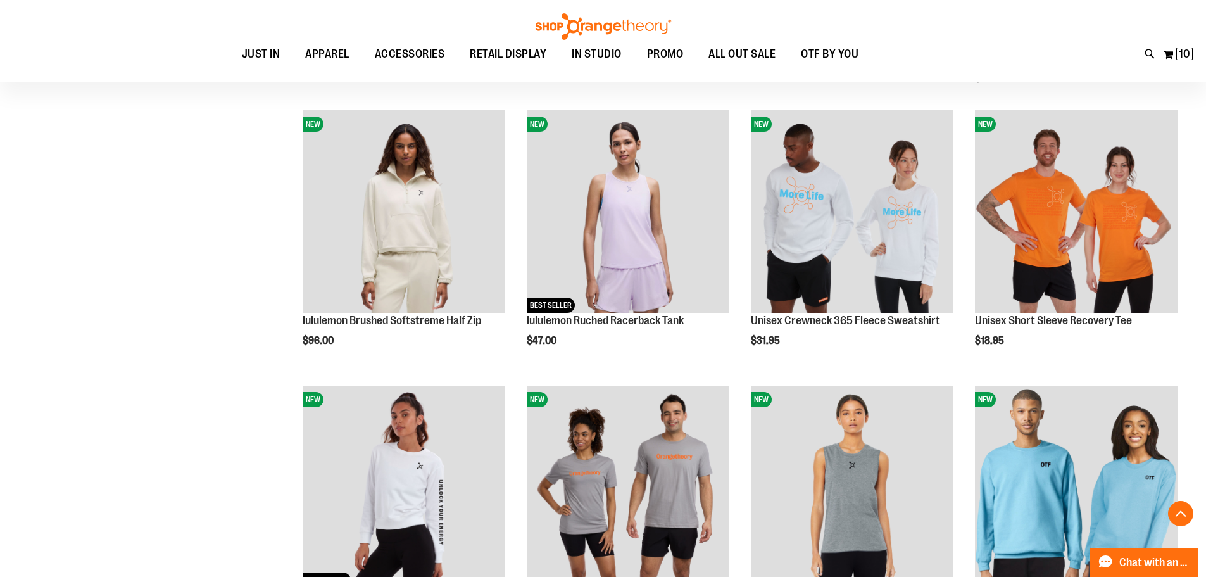
scroll to position [1266, 0]
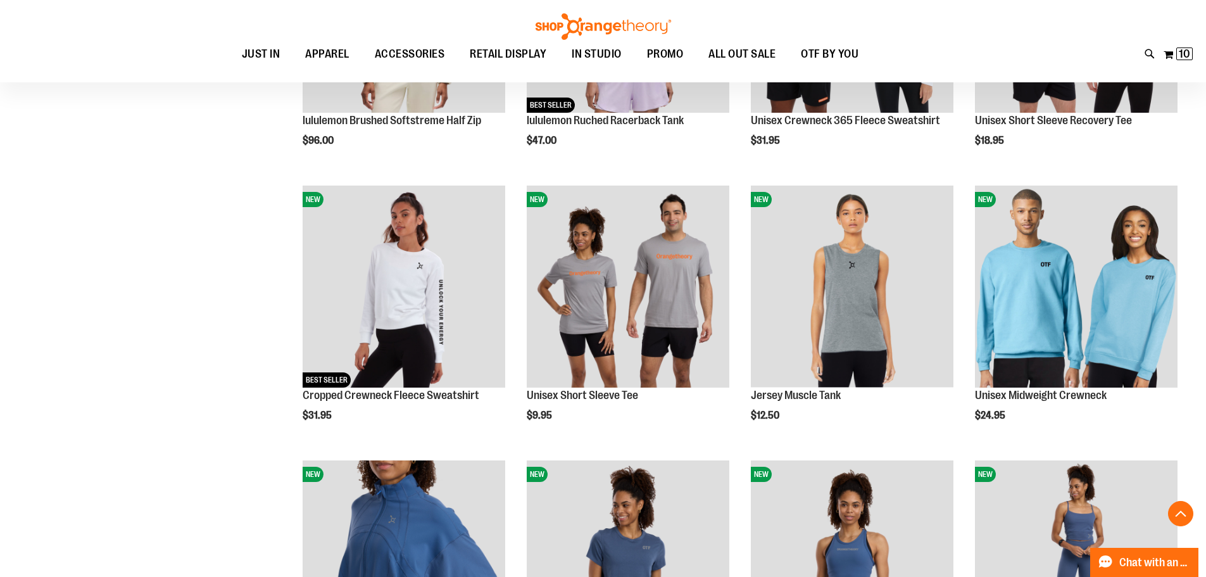
scroll to position [1456, 0]
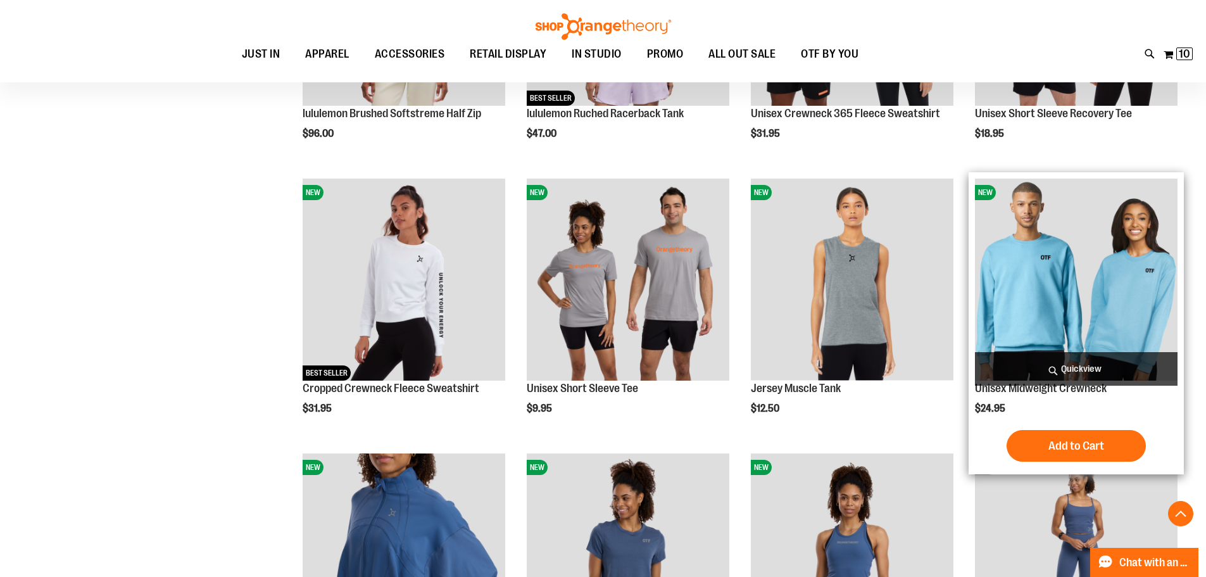
click at [1046, 286] on img "product" at bounding box center [1076, 280] width 203 height 203
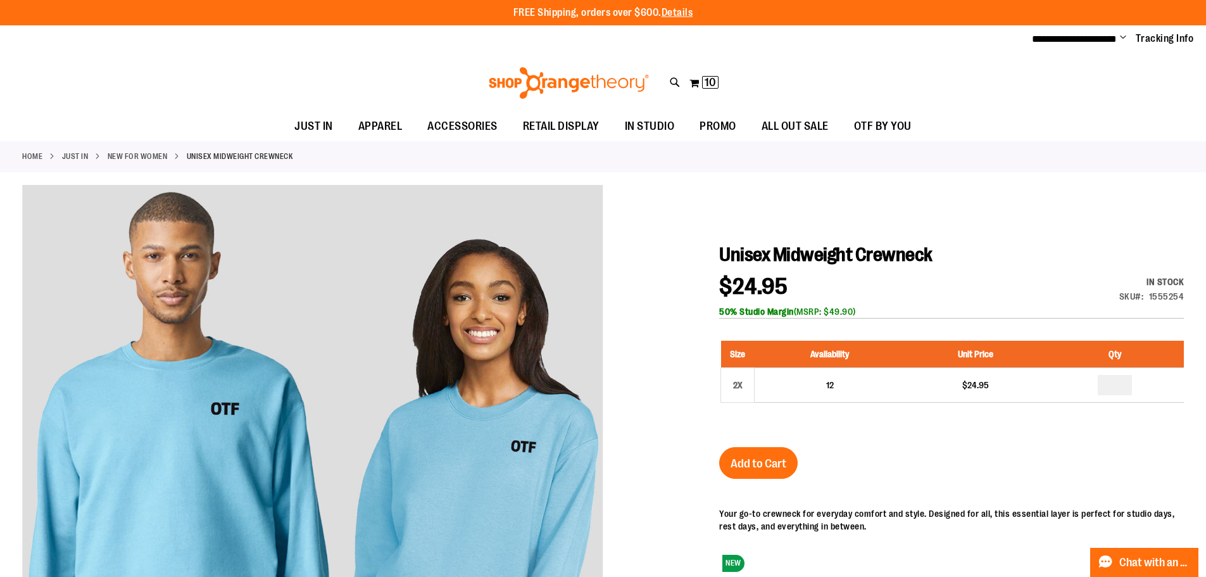
click at [163, 151] on link "New for Women" at bounding box center [138, 156] width 60 height 11
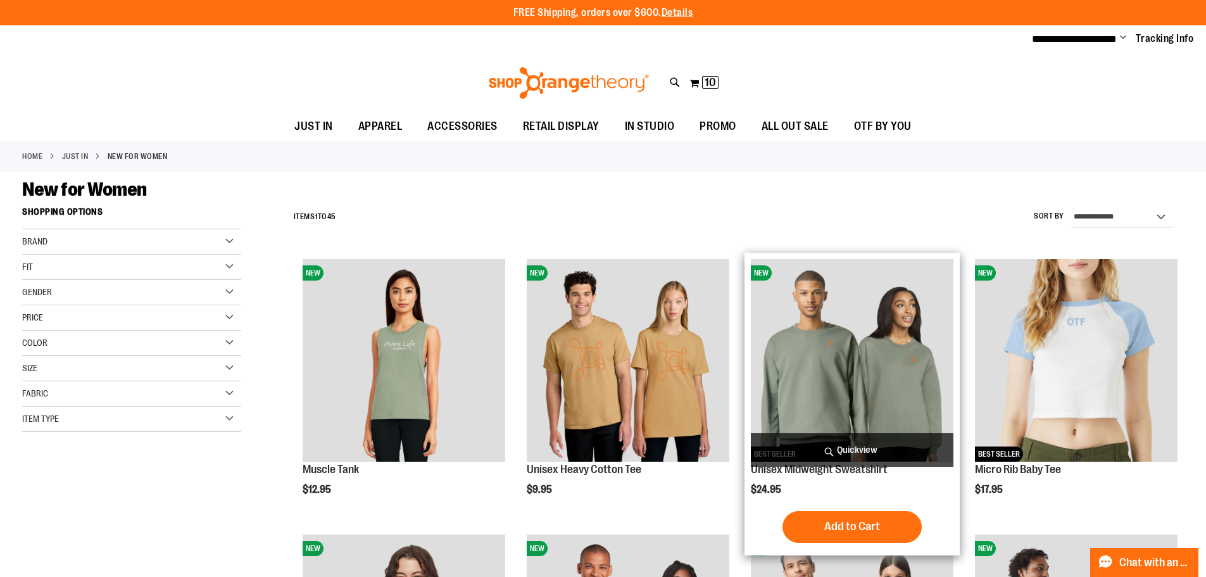
click at [858, 358] on img "product" at bounding box center [852, 360] width 203 height 203
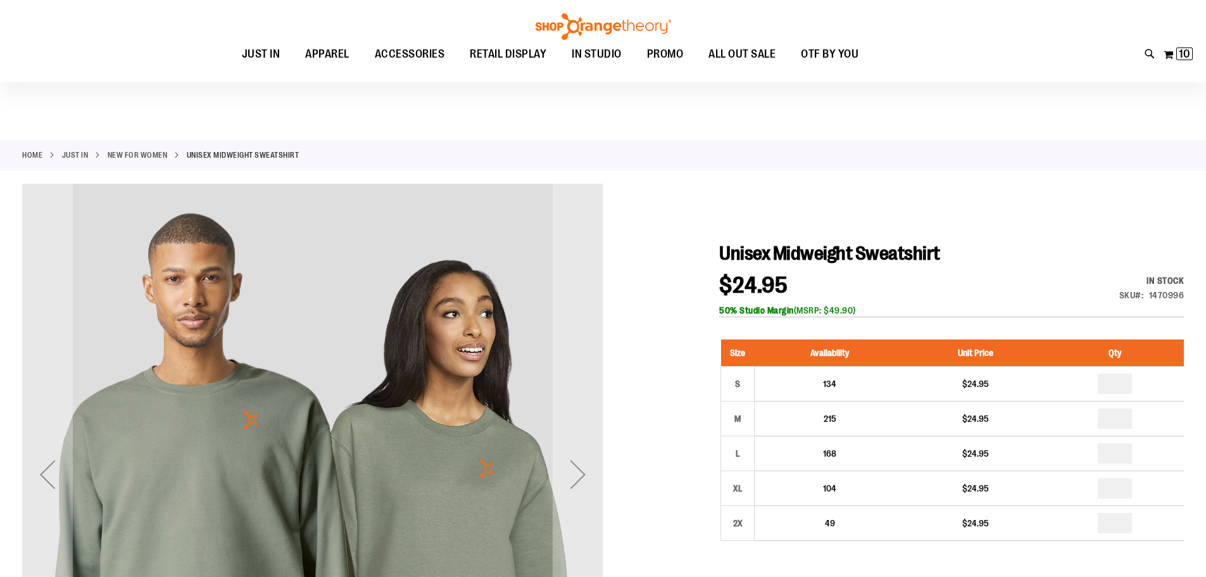
scroll to position [189, 0]
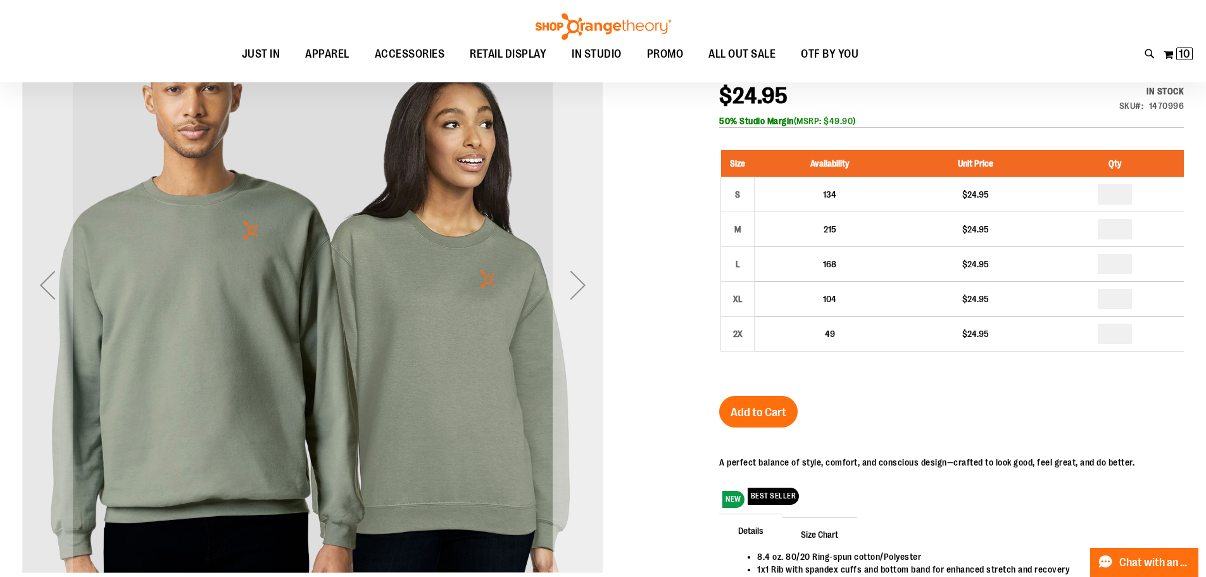
click at [581, 287] on div "Next" at bounding box center [578, 285] width 51 height 51
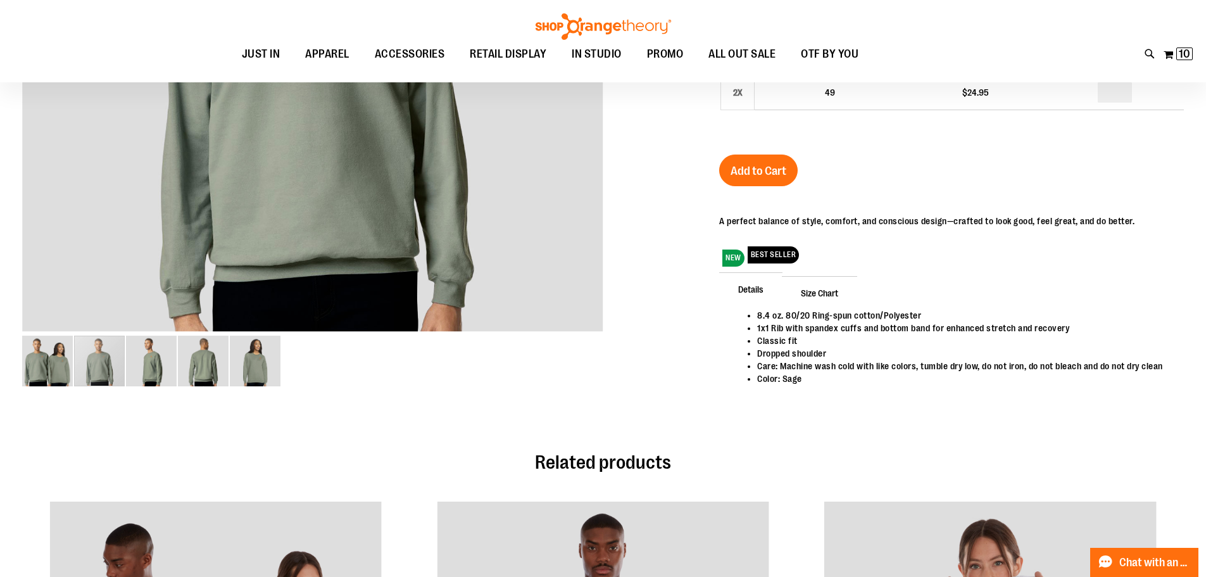
scroll to position [126, 0]
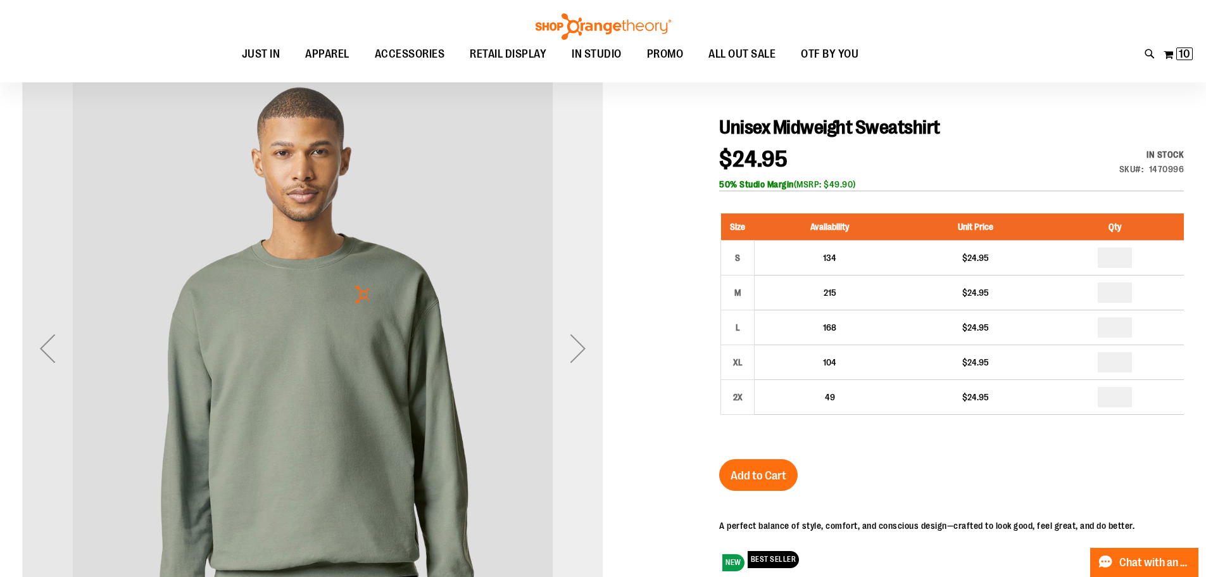
click at [578, 347] on div "Next" at bounding box center [578, 348] width 51 height 51
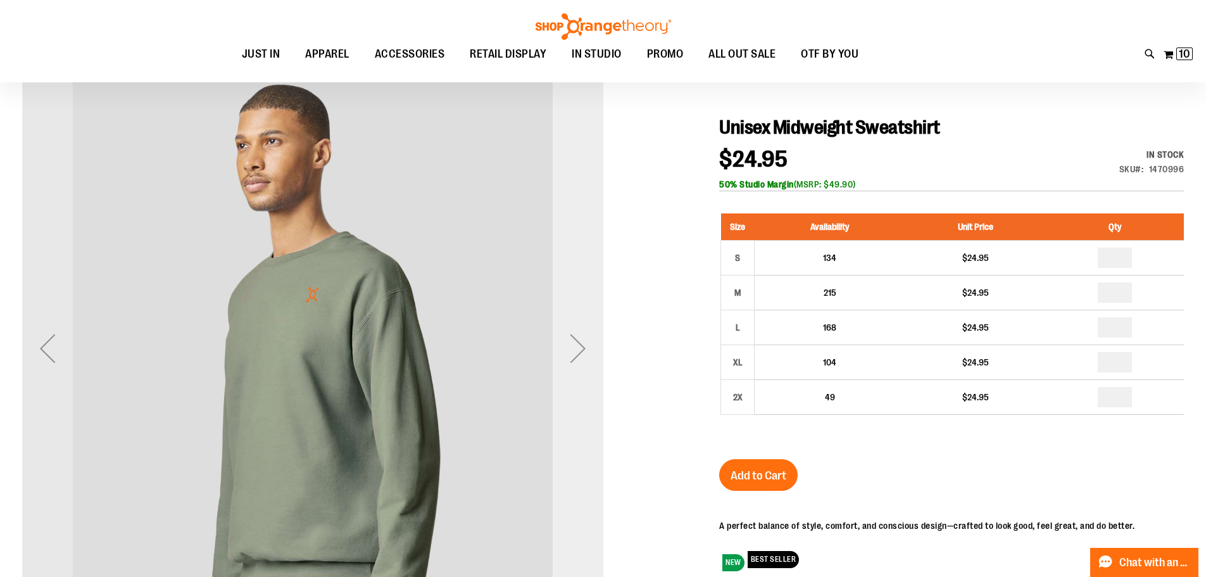
click at [578, 347] on div "Next" at bounding box center [578, 348] width 51 height 51
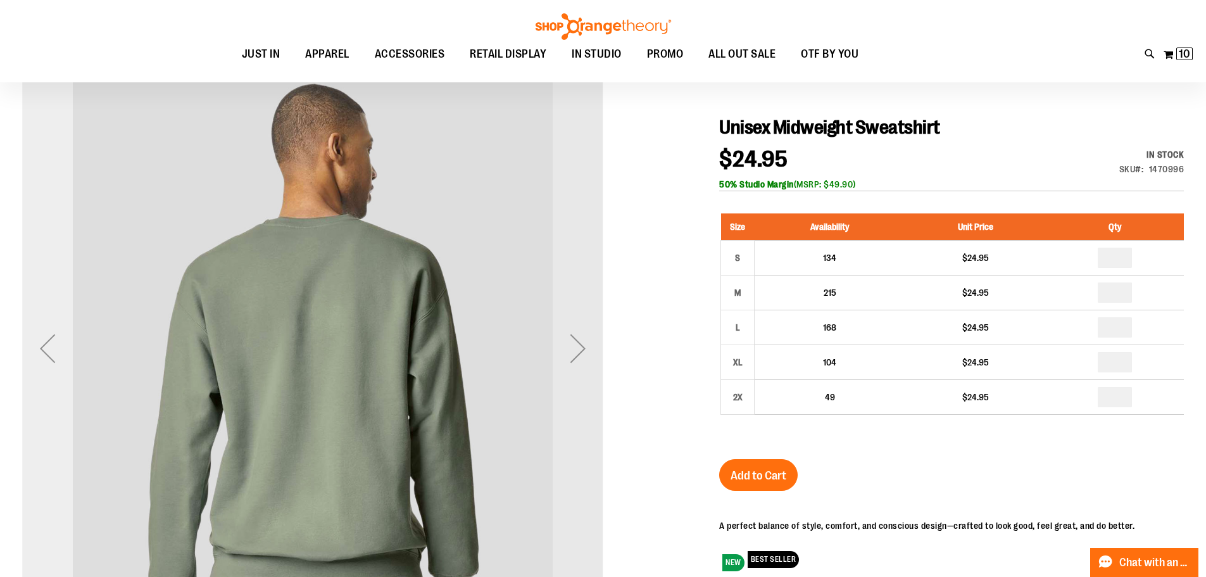
click at [51, 355] on div "Previous" at bounding box center [47, 348] width 51 height 51
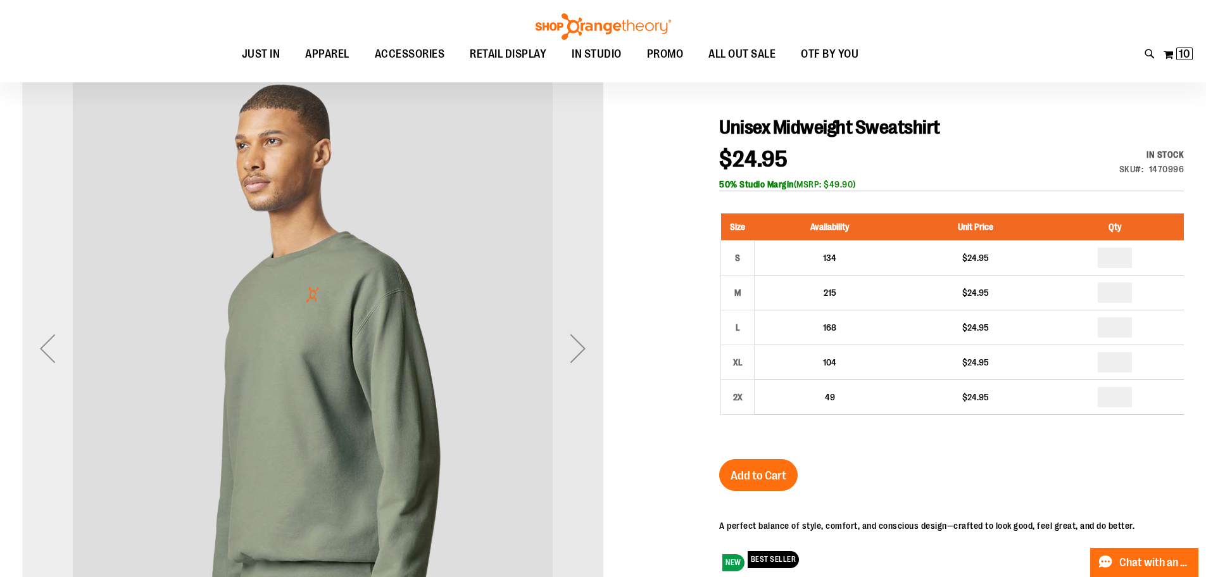
click at [50, 355] on div "Previous" at bounding box center [47, 348] width 51 height 51
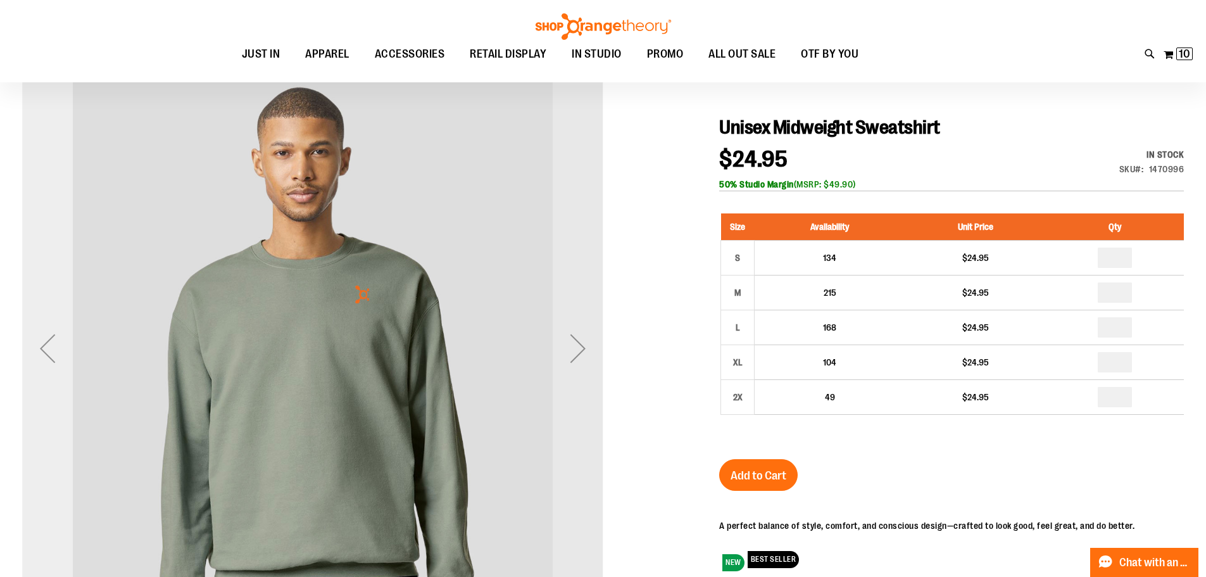
click at [50, 355] on div "Previous" at bounding box center [47, 348] width 51 height 51
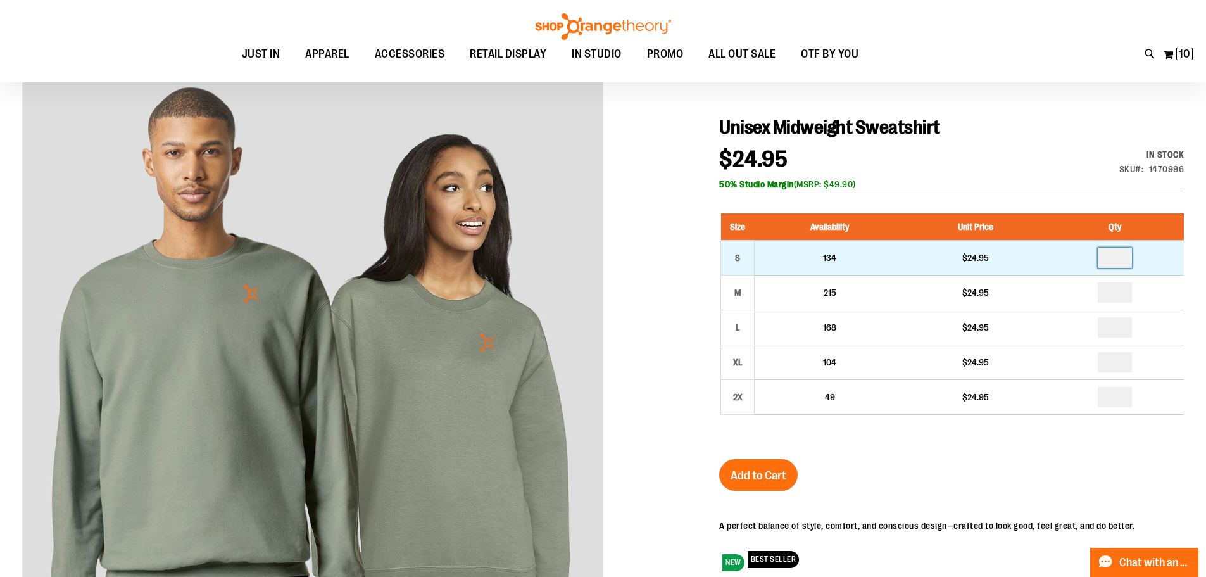
click at [1124, 258] on input "number" at bounding box center [1115, 258] width 34 height 20
type input "*"
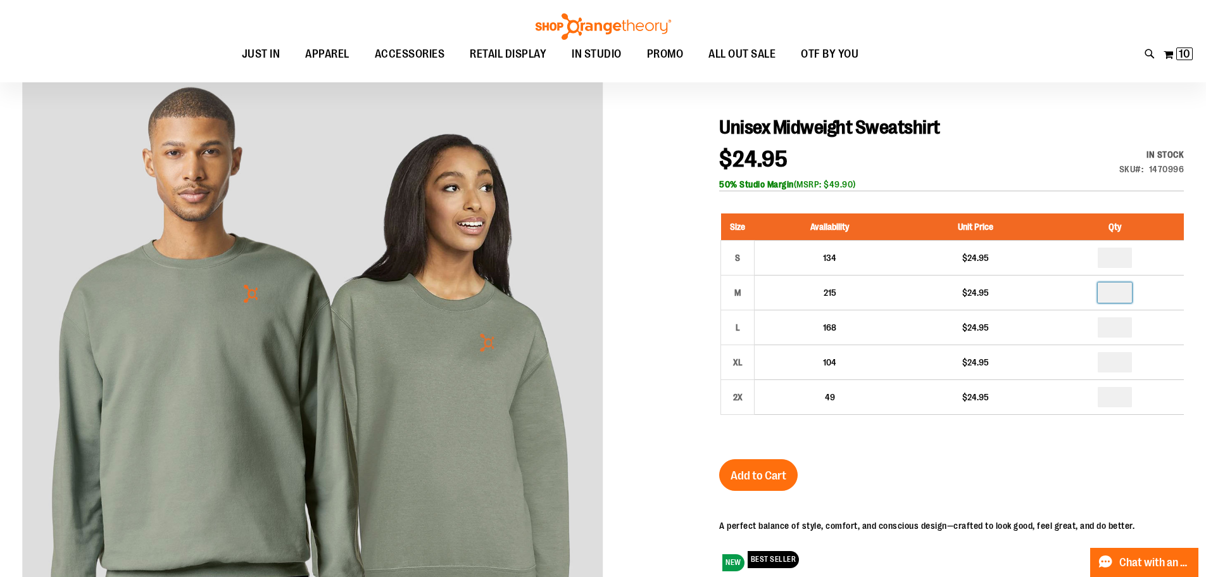
click at [1126, 291] on input "number" at bounding box center [1115, 292] width 34 height 20
type input "*"
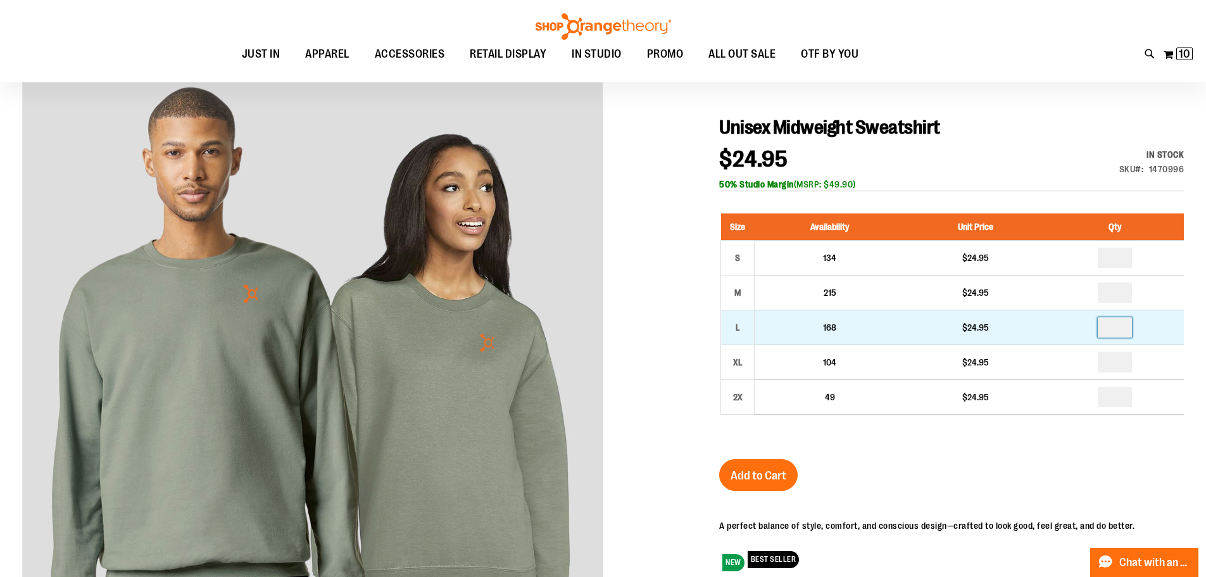
click at [1124, 329] on input "number" at bounding box center [1115, 327] width 34 height 20
type input "*"
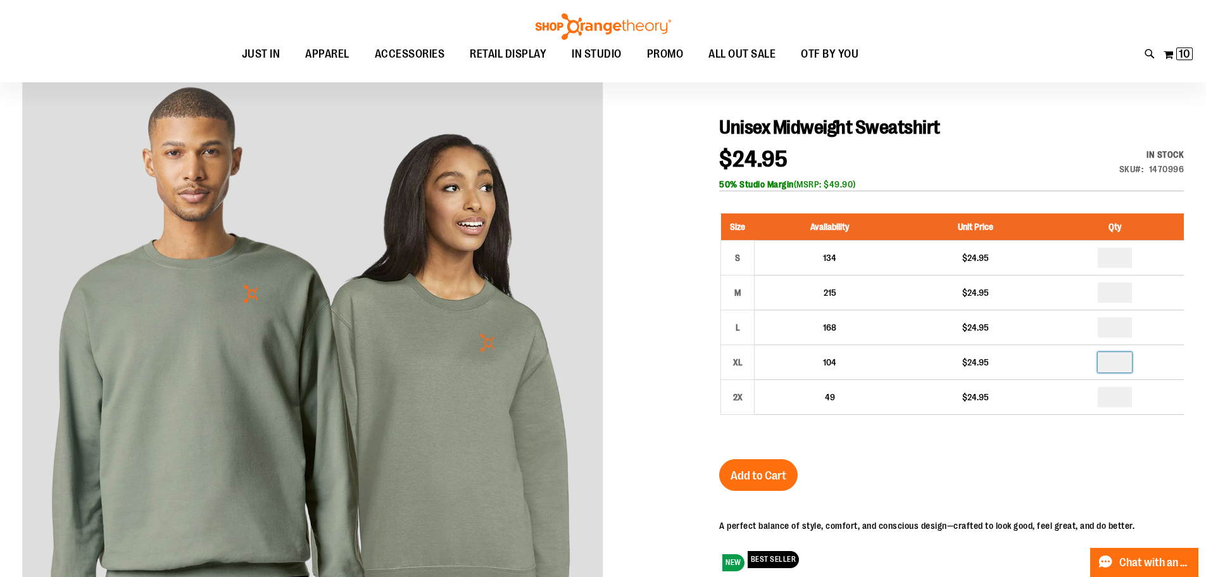
click at [1123, 361] on input "number" at bounding box center [1115, 362] width 34 height 20
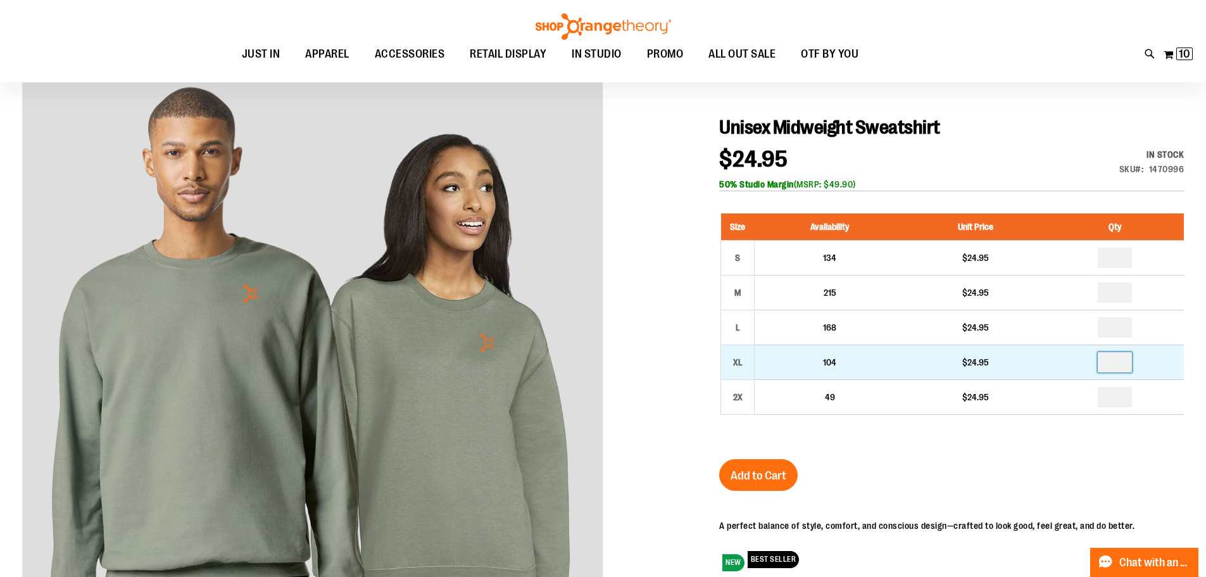
type input "*"
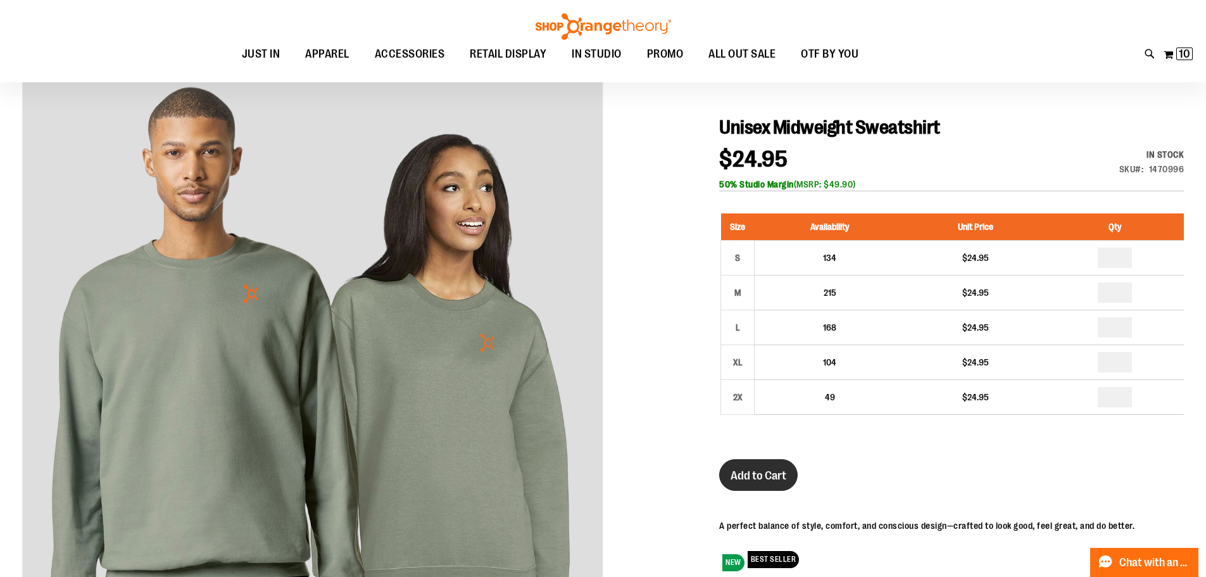
click at [761, 470] on span "Add to Cart" at bounding box center [759, 476] width 56 height 14
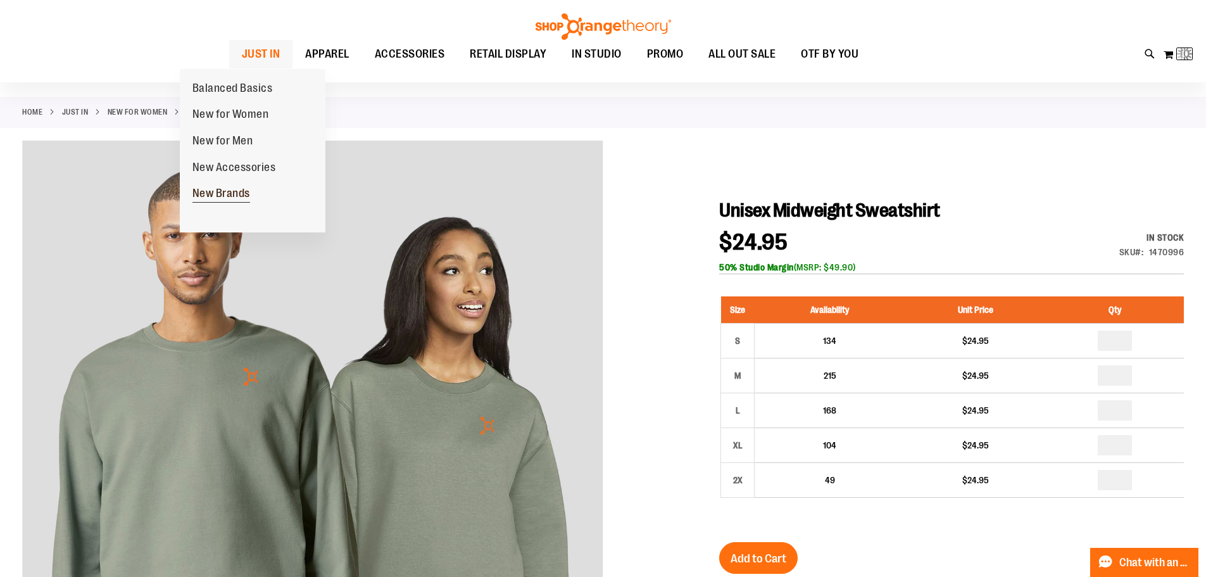
scroll to position [0, 0]
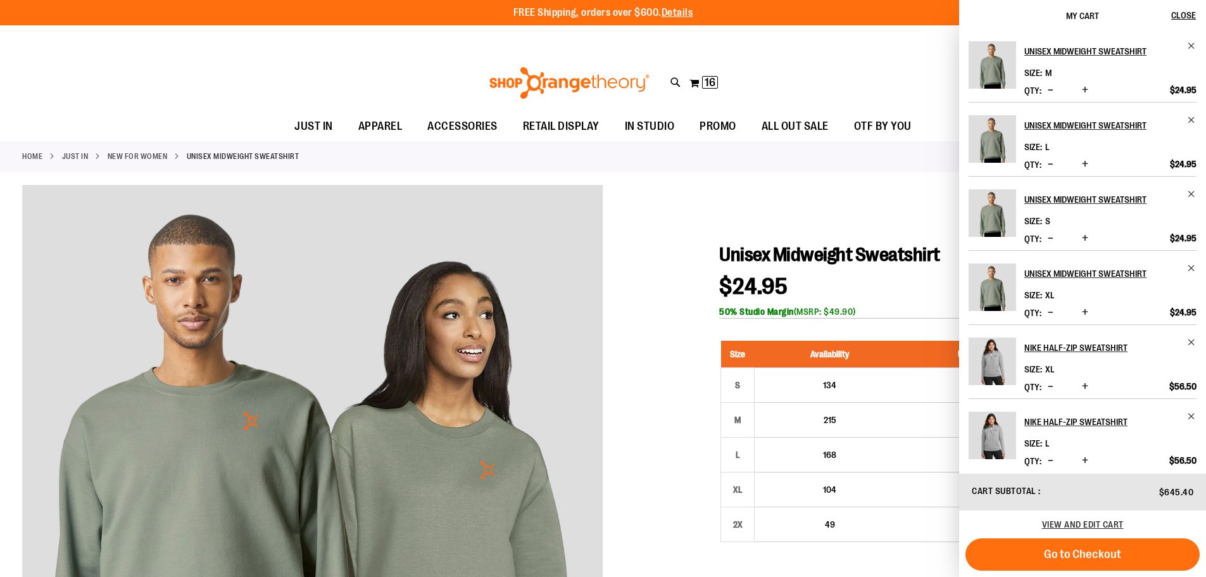
click at [80, 155] on link "JUST IN" at bounding box center [75, 156] width 27 height 11
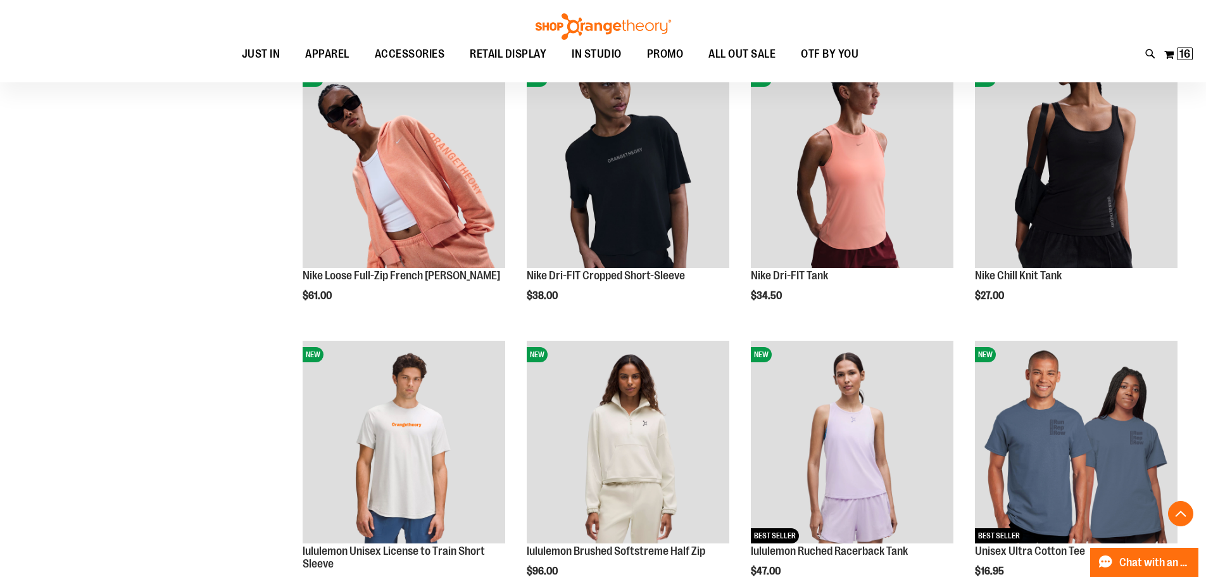
scroll to position [949, 0]
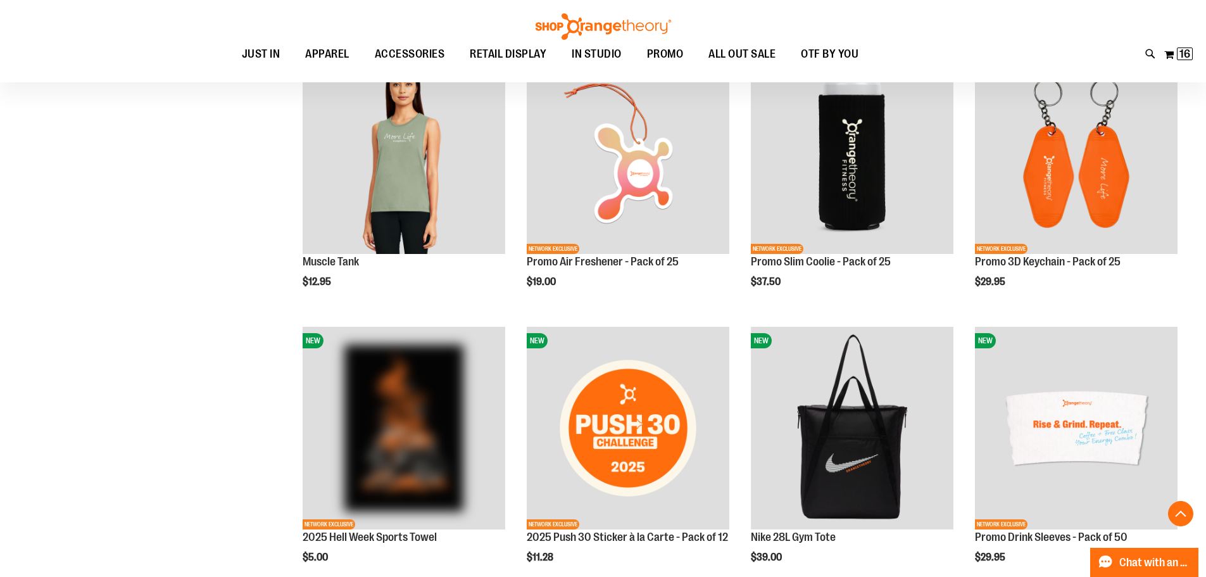
scroll to position [1519, 0]
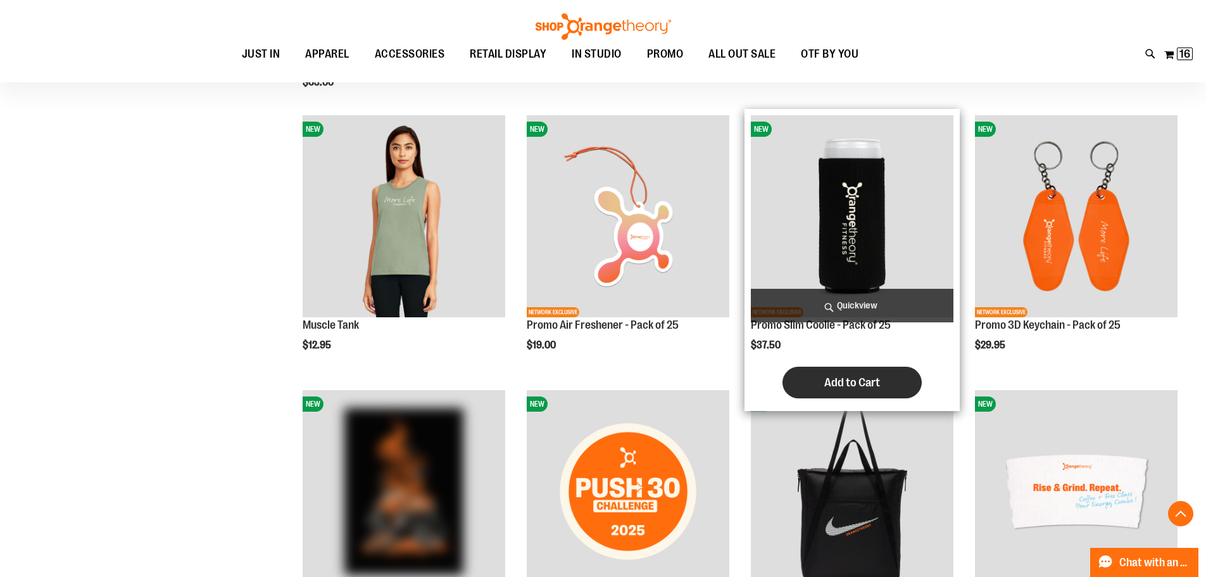
click at [878, 379] on span "Add to Cart" at bounding box center [852, 382] width 56 height 14
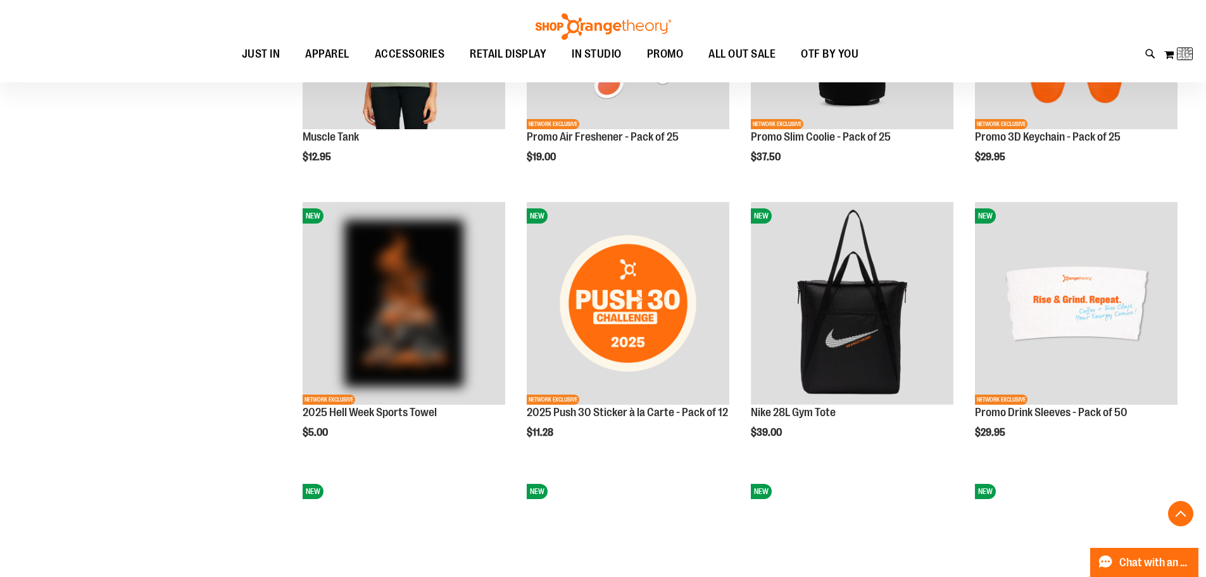
scroll to position [1772, 0]
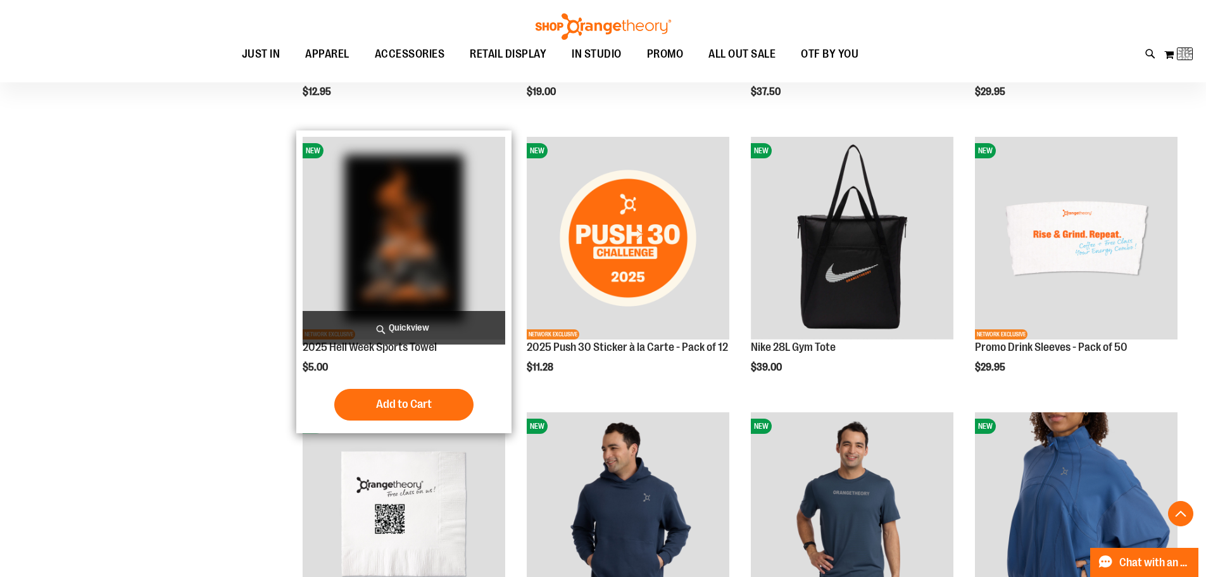
click at [414, 206] on img "product" at bounding box center [404, 238] width 203 height 203
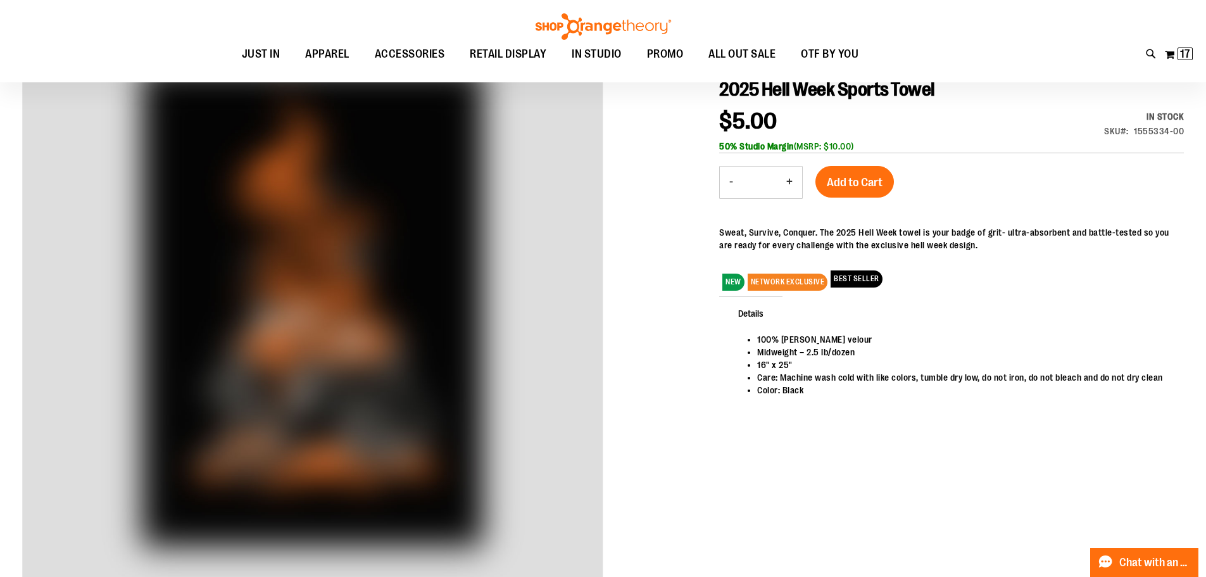
scroll to position [189, 0]
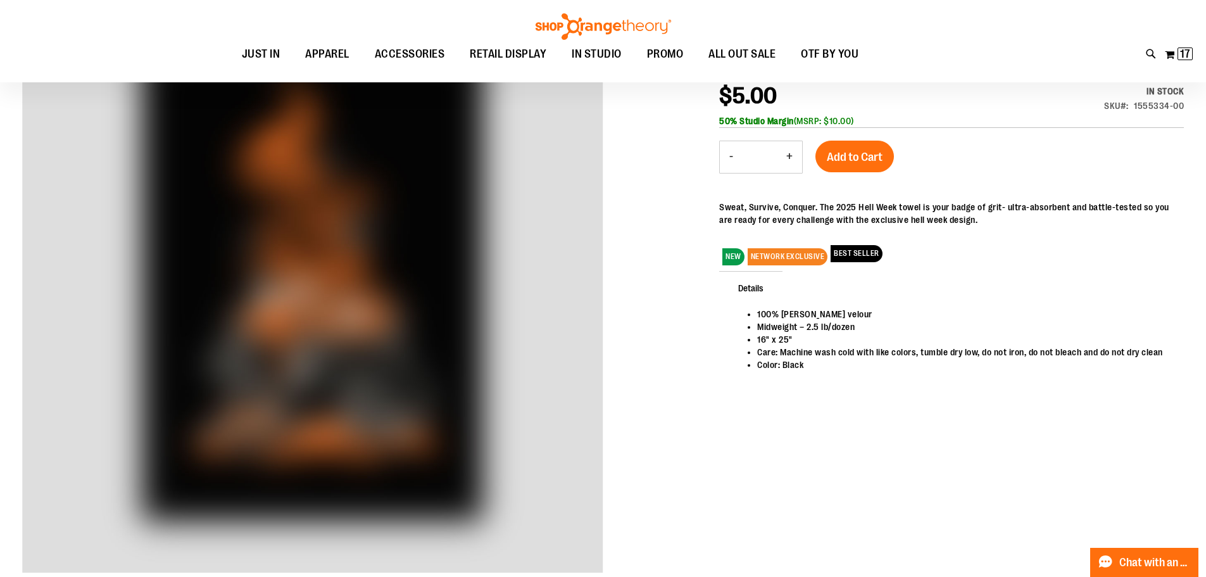
click at [790, 156] on button "+" at bounding box center [789, 157] width 25 height 32
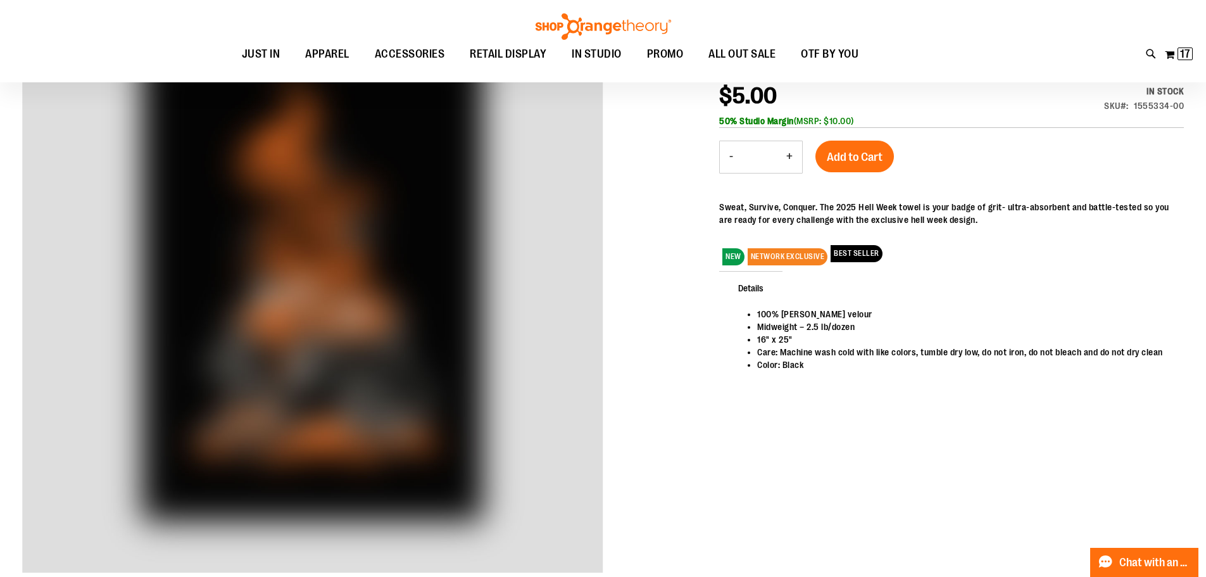
click at [790, 156] on button "+" at bounding box center [789, 157] width 25 height 32
type input "**"
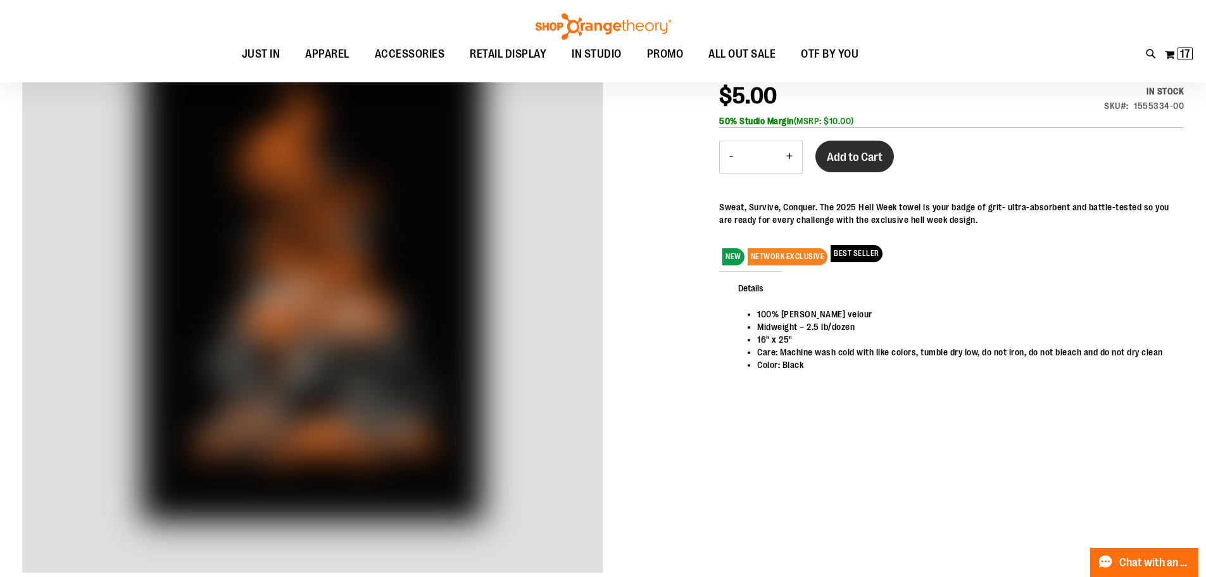
click at [855, 153] on span "Add to Cart" at bounding box center [855, 157] width 56 height 14
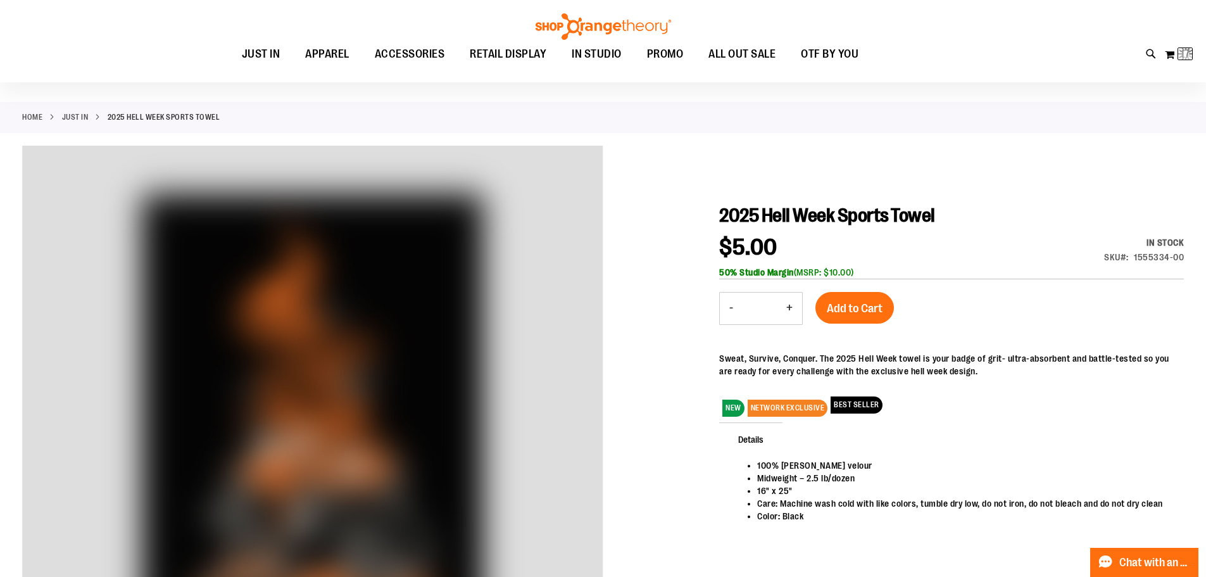
scroll to position [0, 0]
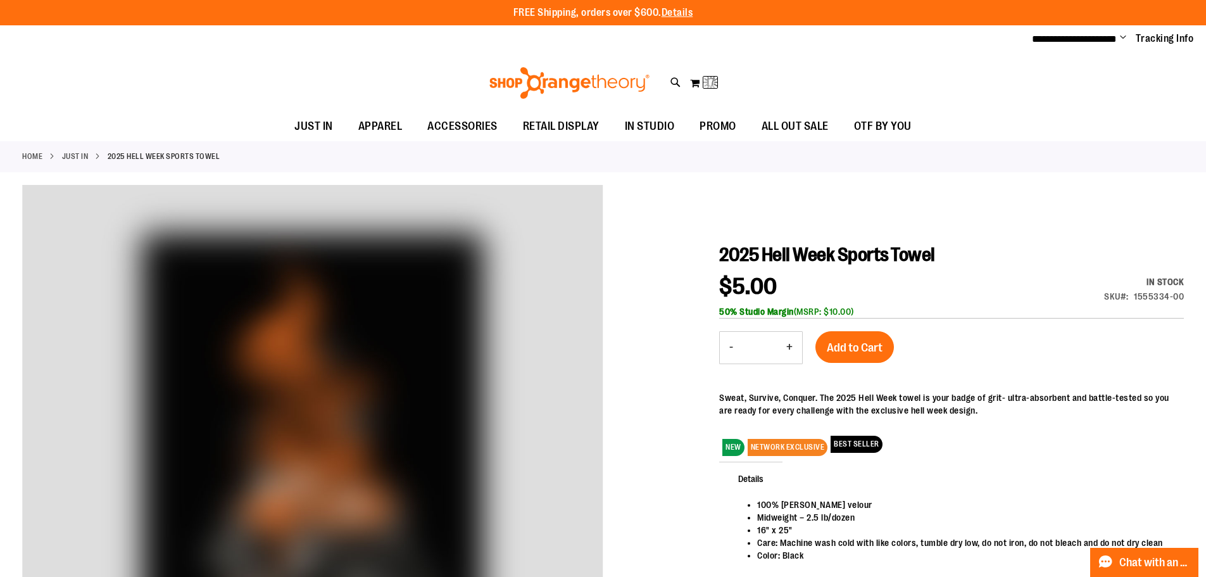
click at [74, 155] on link "JUST IN" at bounding box center [75, 156] width 27 height 11
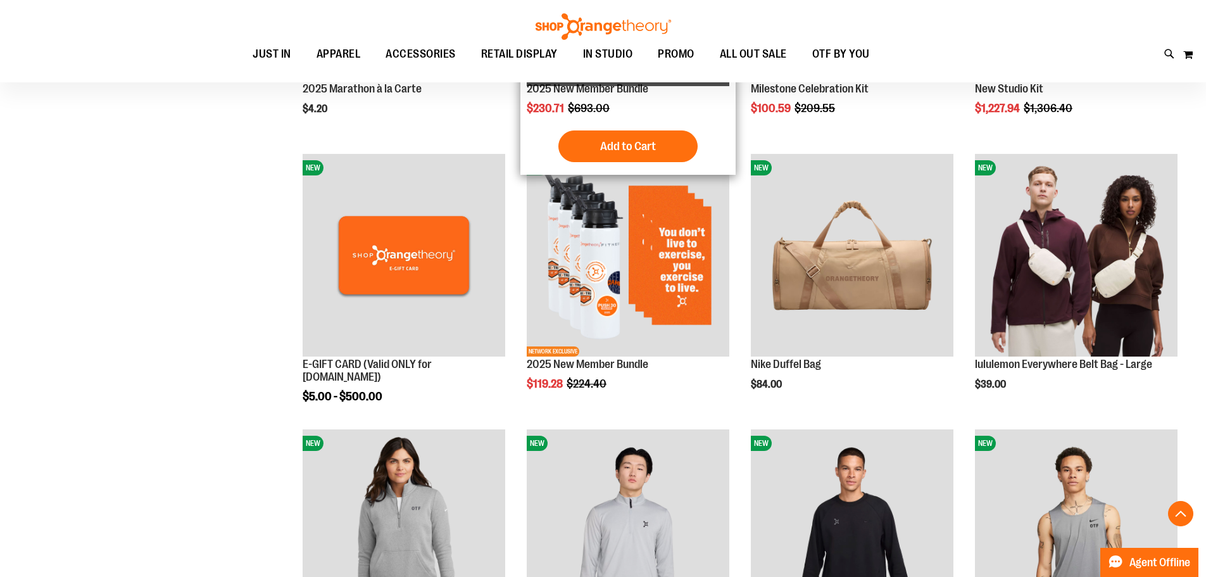
scroll to position [443, 0]
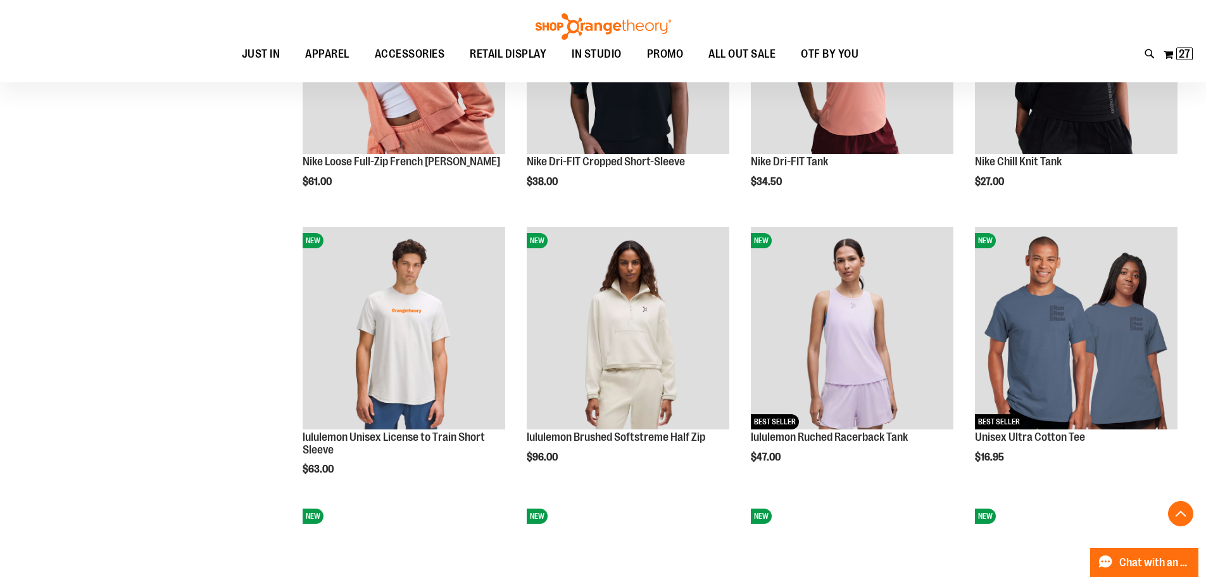
scroll to position [1139, 0]
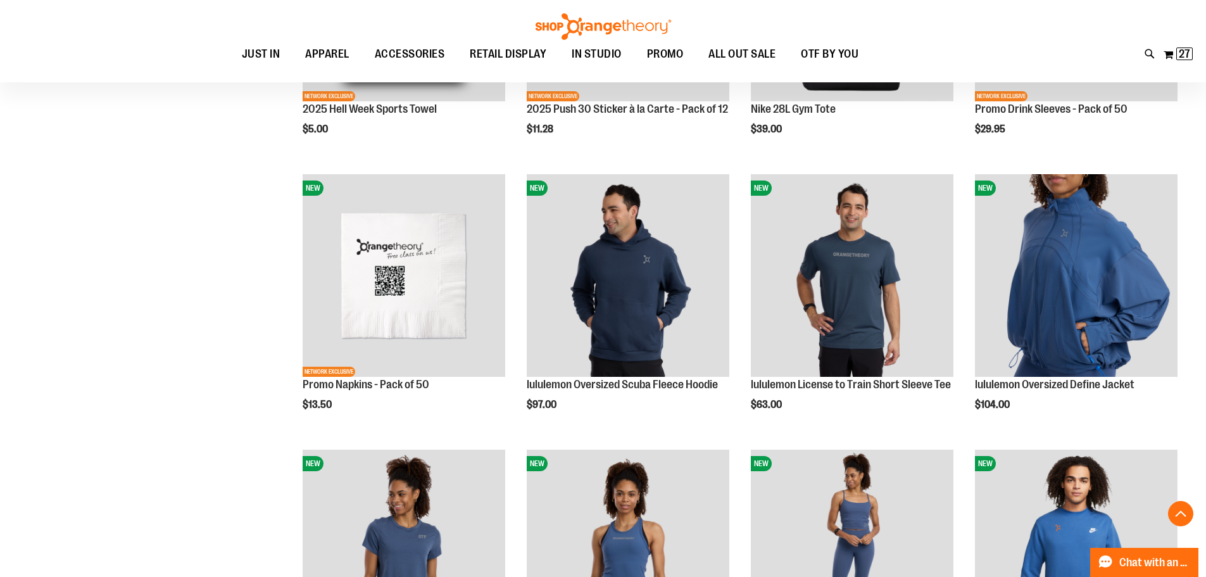
scroll to position [2089, 0]
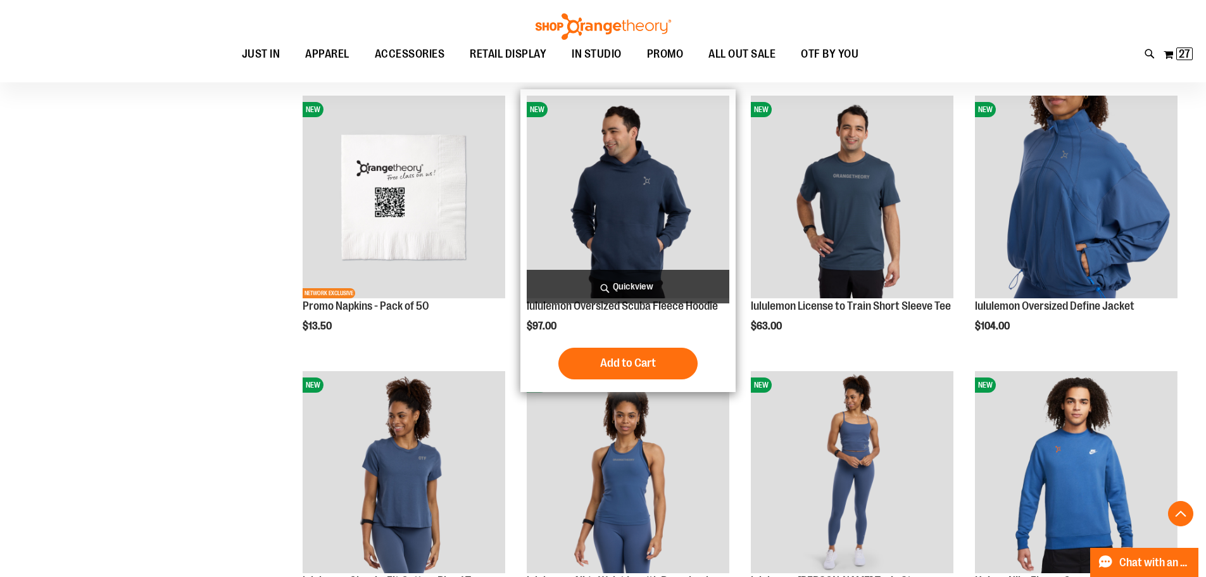
click at [630, 195] on img "product" at bounding box center [628, 197] width 203 height 203
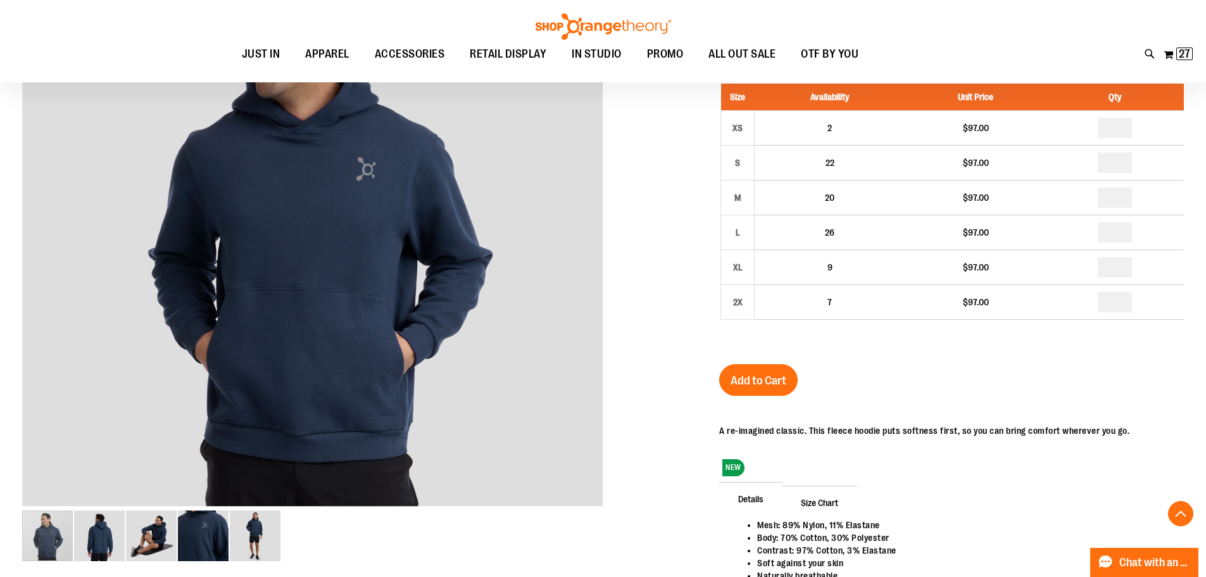
scroll to position [253, 0]
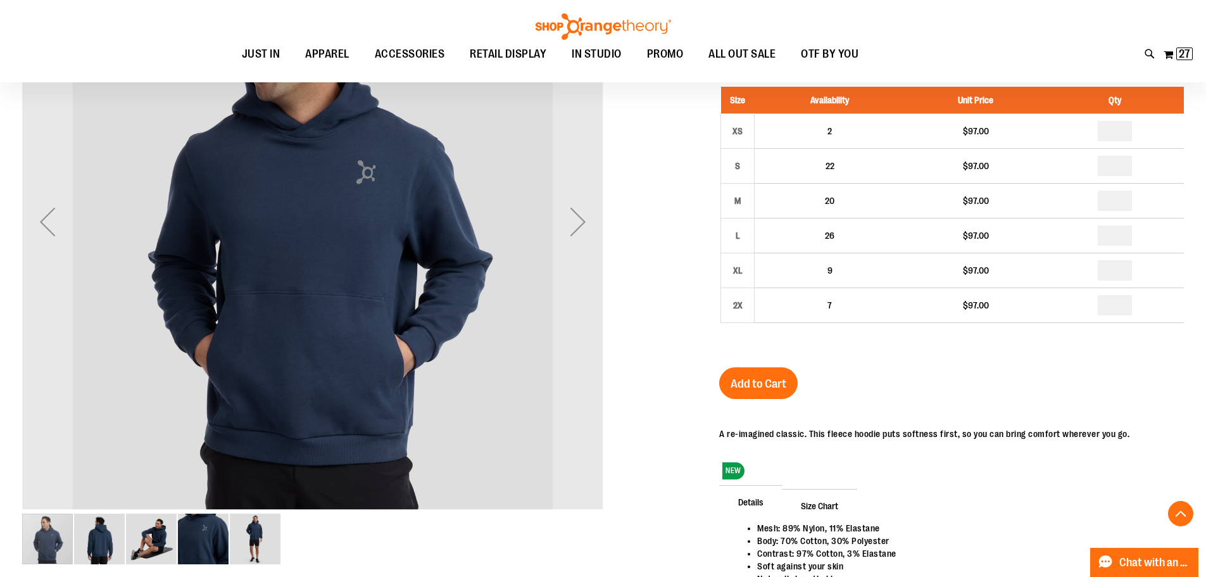
click at [108, 536] on img "image 2 of 5" at bounding box center [99, 539] width 51 height 51
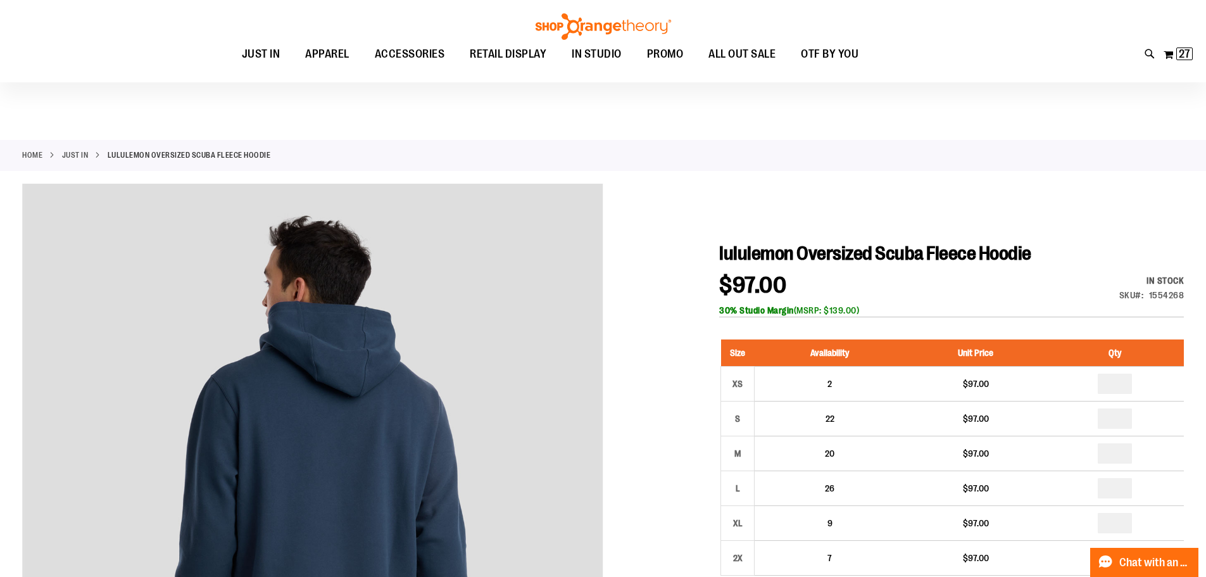
scroll to position [126, 0]
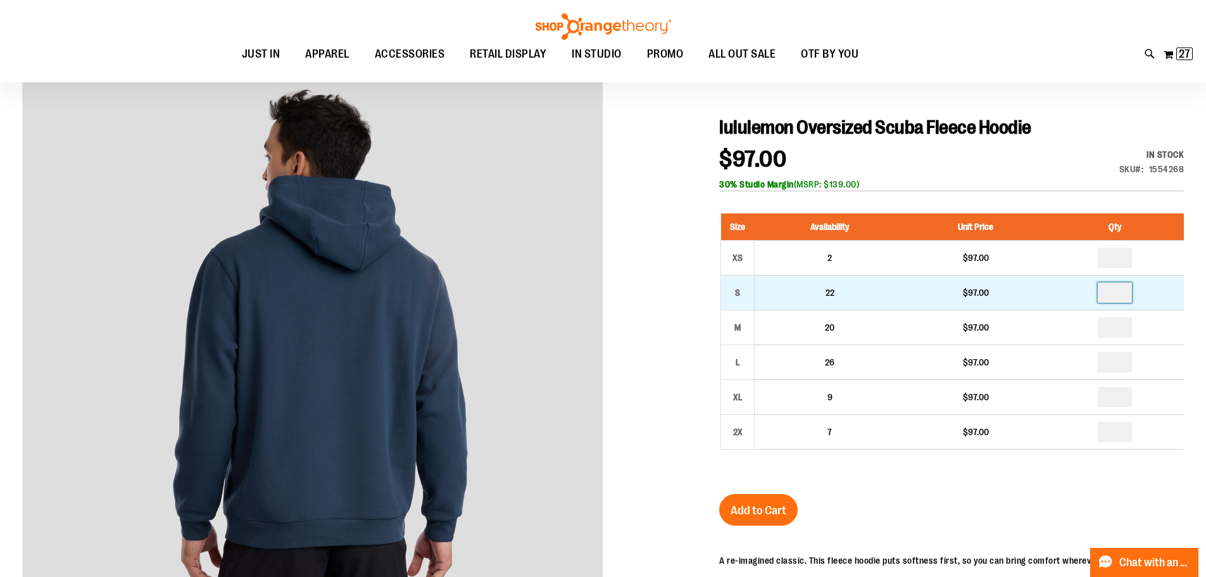
click at [1123, 293] on input "number" at bounding box center [1115, 292] width 34 height 20
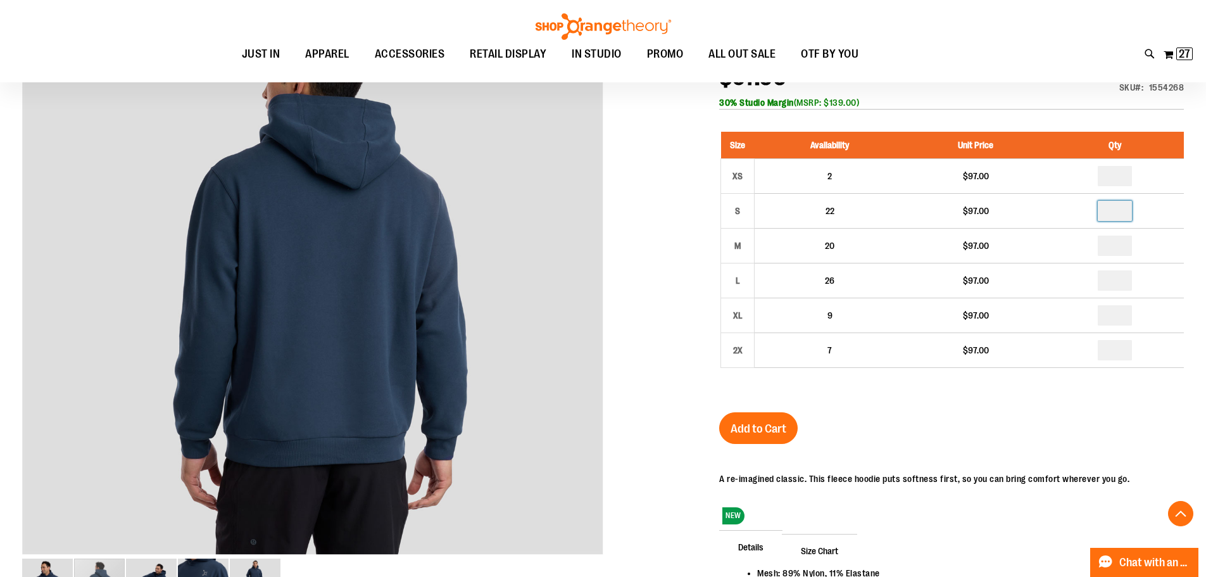
scroll to position [253, 0]
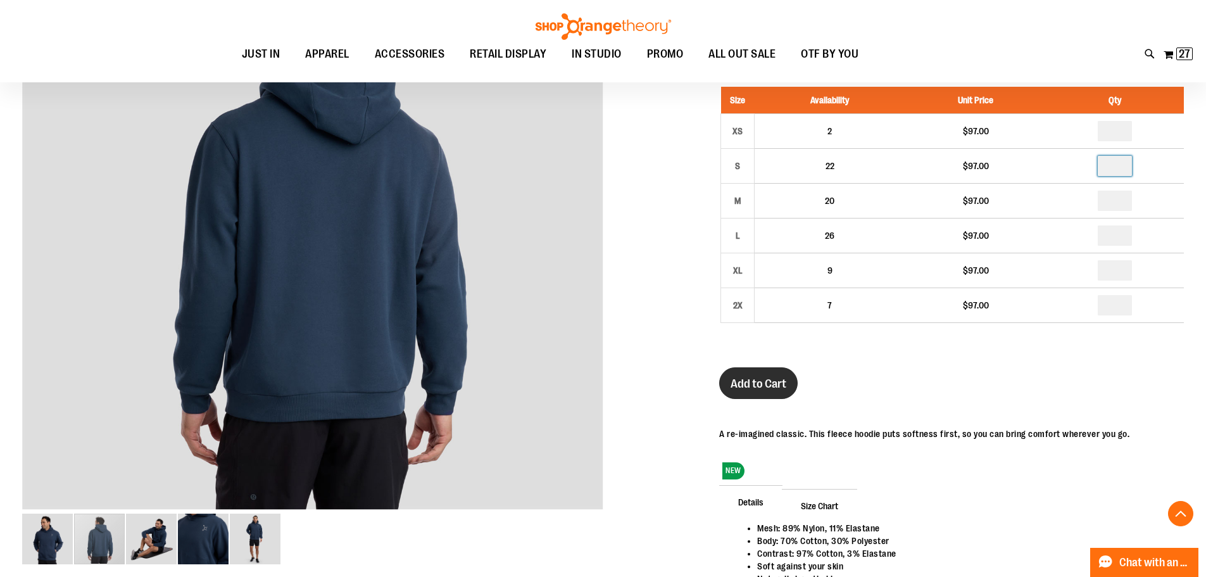
type input "*"
click at [775, 388] on span "Add to Cart" at bounding box center [759, 384] width 56 height 14
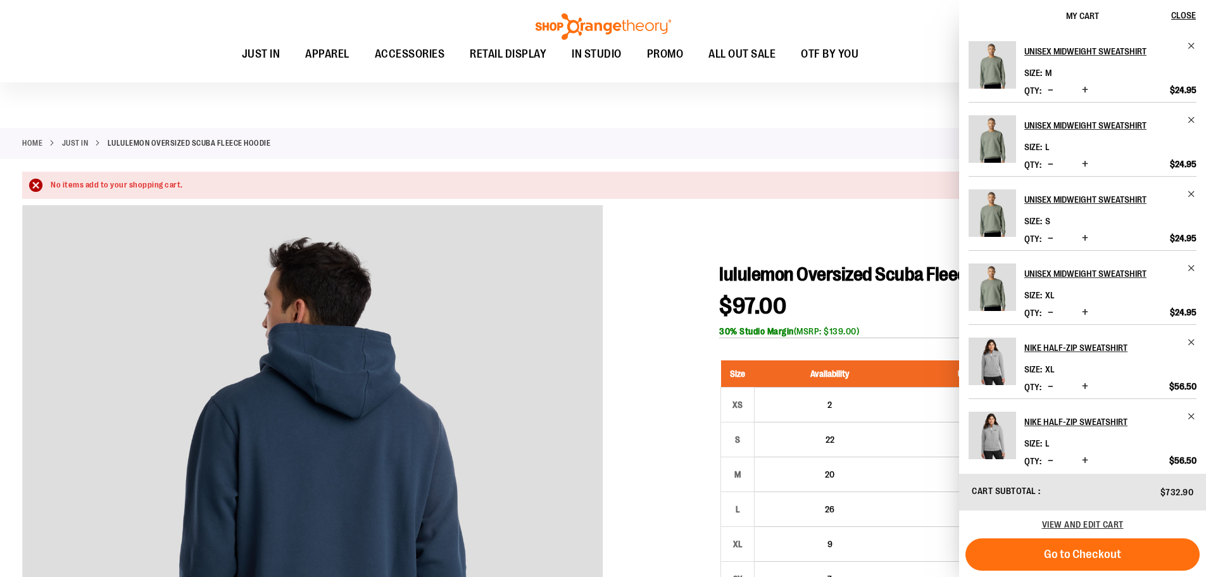
scroll to position [0, 0]
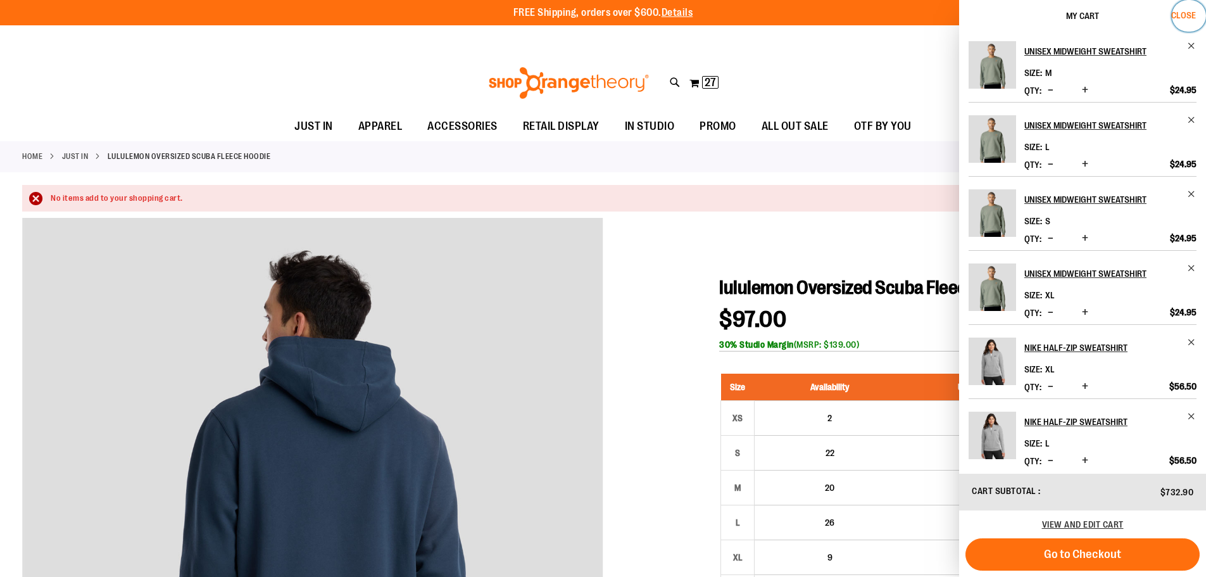
click at [1187, 16] on span "Close" at bounding box center [1183, 15] width 25 height 10
